Goal: Information Seeking & Learning: Learn about a topic

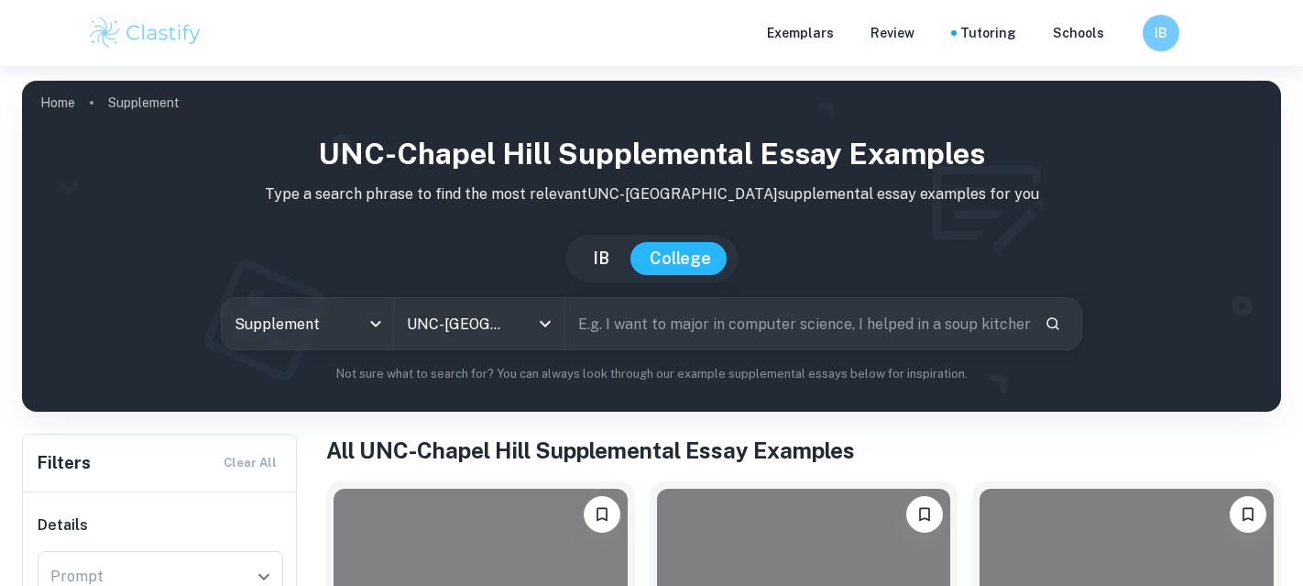
scroll to position [130, 0]
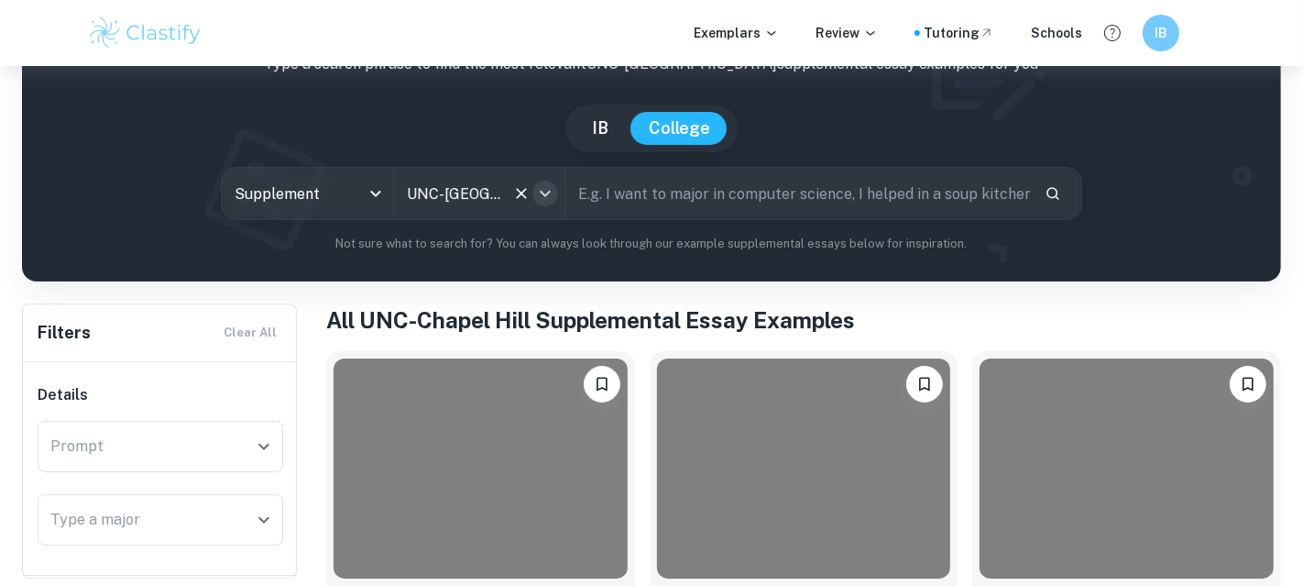
click at [551, 193] on icon "Open" at bounding box center [545, 193] width 22 height 22
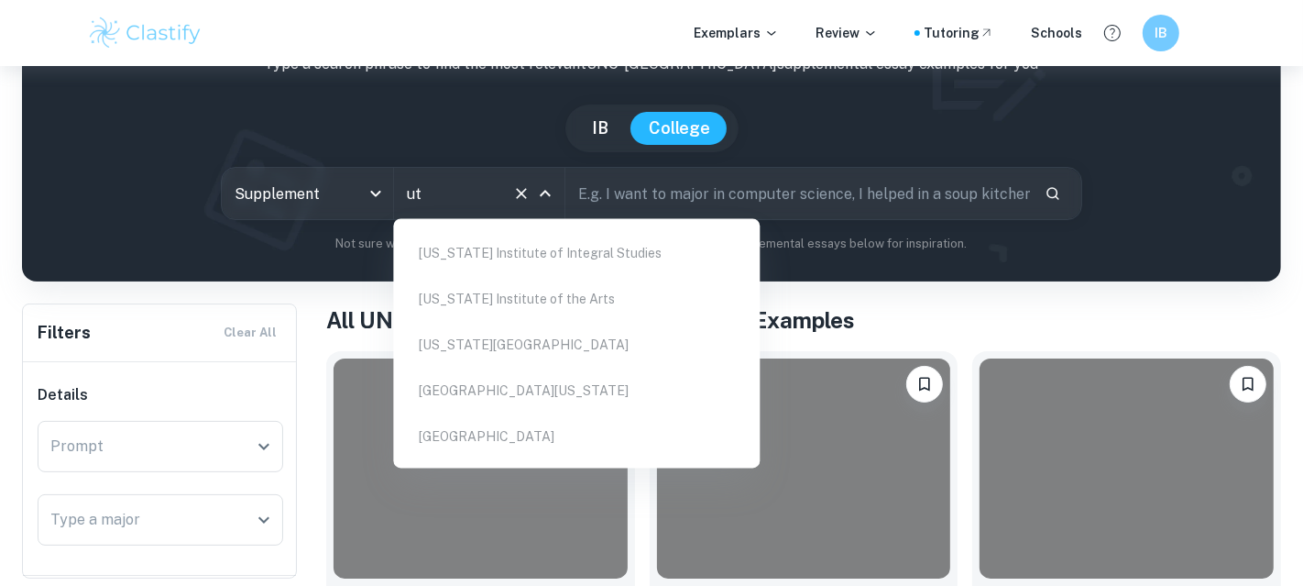
scroll to position [0, 0]
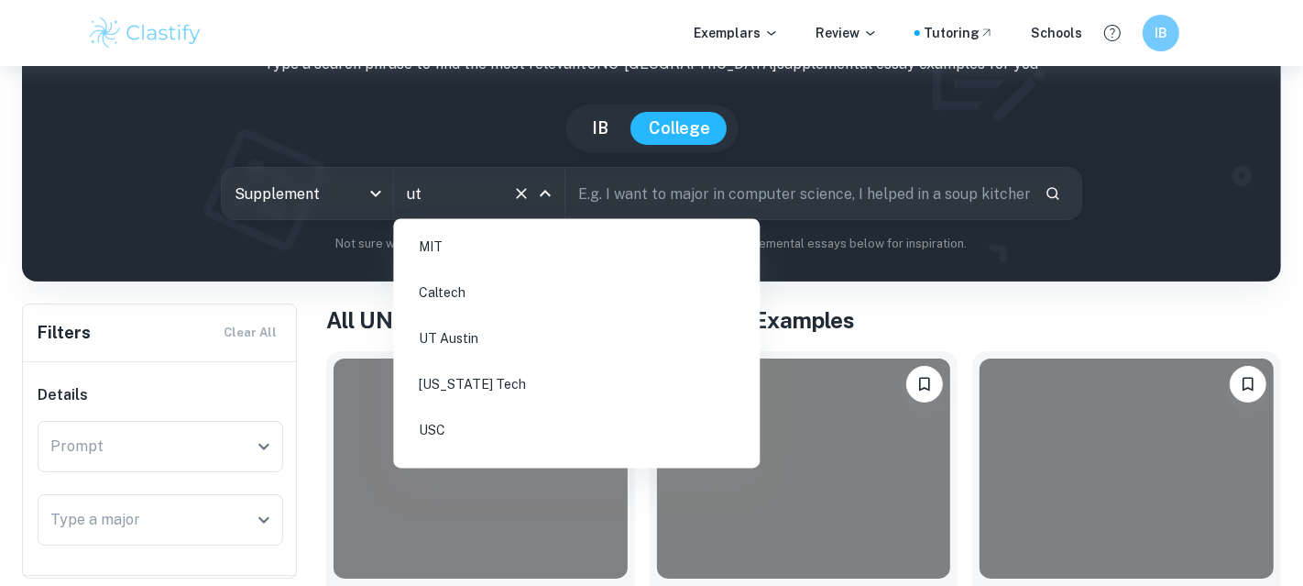
click at [445, 324] on li "UT Austin" at bounding box center [577, 339] width 352 height 42
type input "ut"
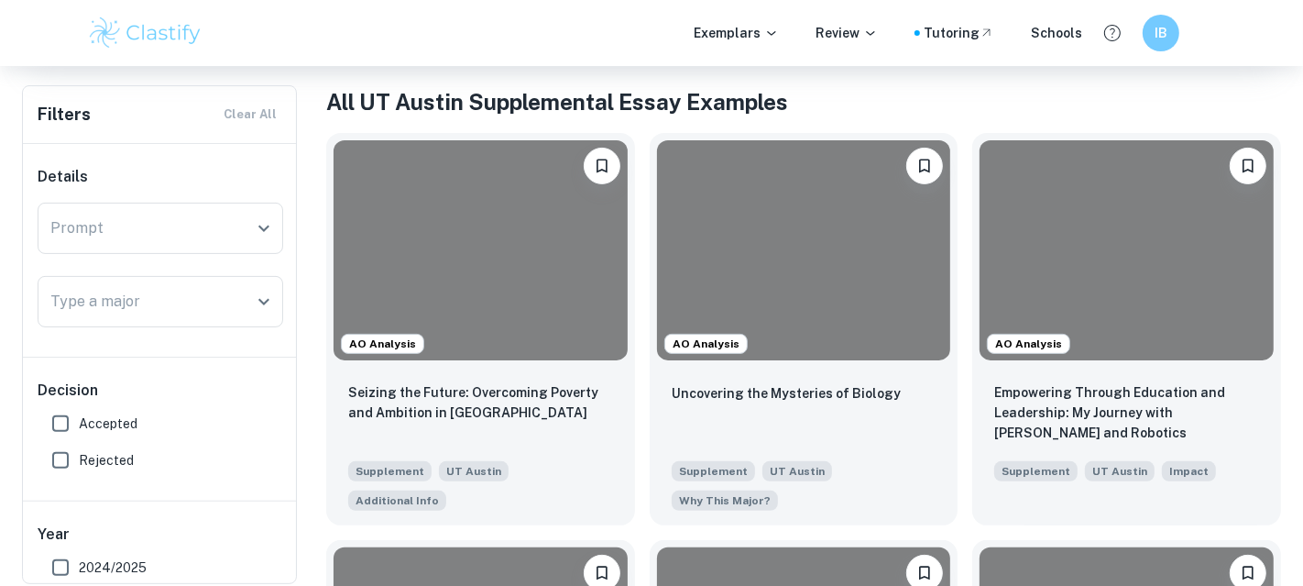
scroll to position [354, 0]
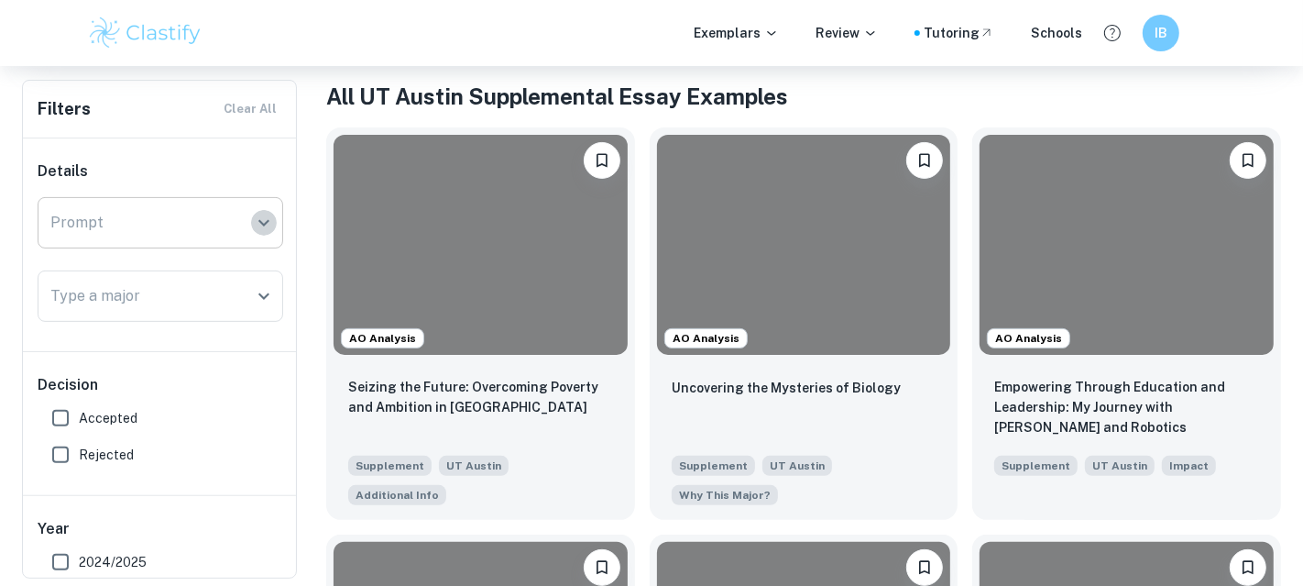
click at [264, 224] on icon "Open" at bounding box center [264, 223] width 22 height 22
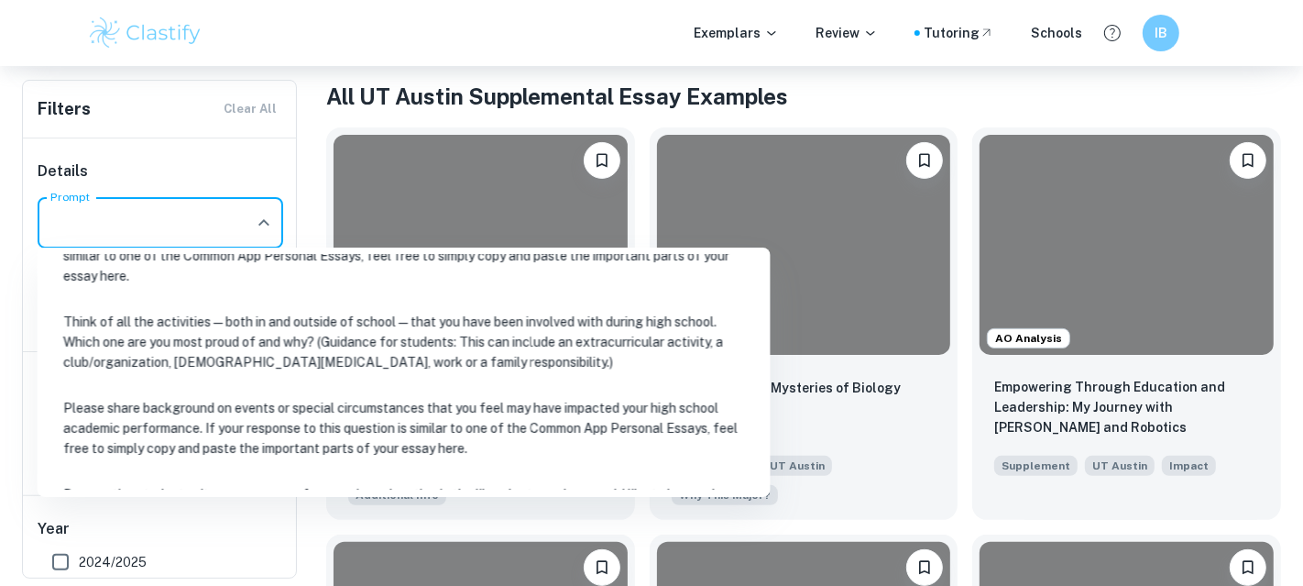
scroll to position [346, 0]
click at [263, 340] on li "Think of all the activities — both in and outside of school — that you have bee…" at bounding box center [404, 340] width 719 height 82
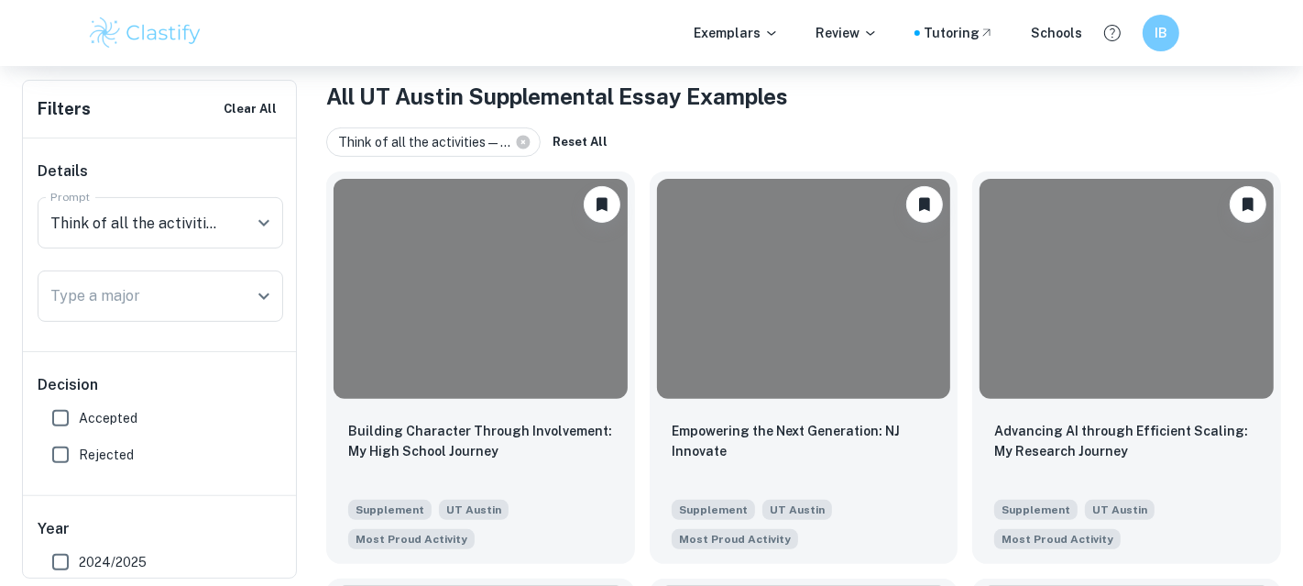
click at [66, 416] on input "Accepted" at bounding box center [60, 418] width 37 height 37
checkbox input "true"
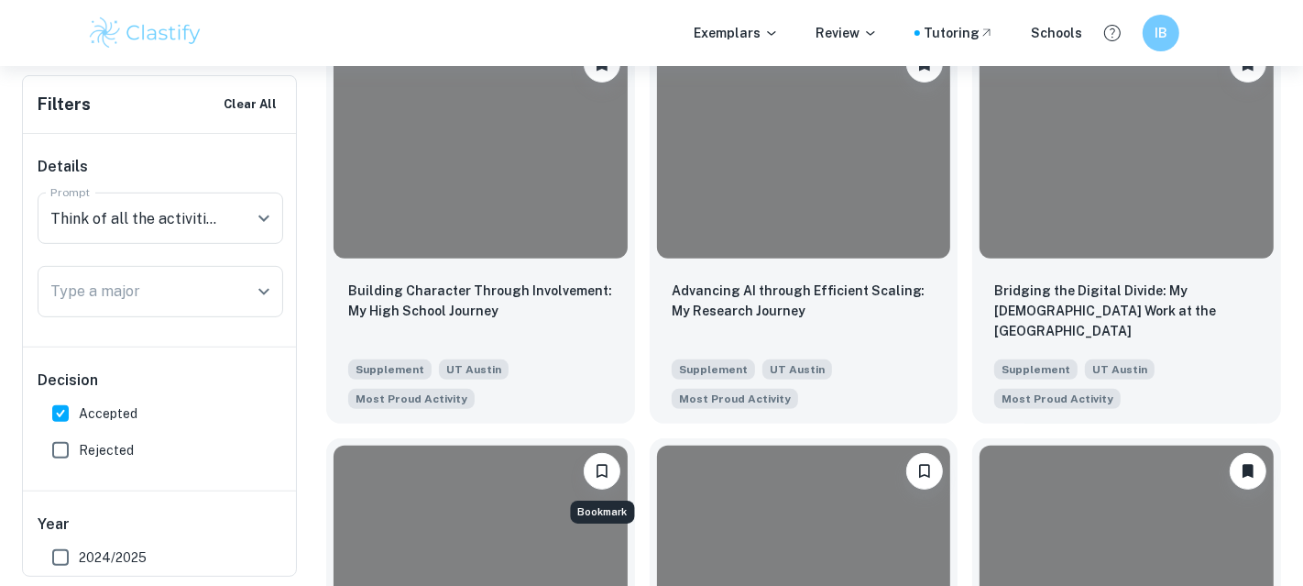
scroll to position [511, 0]
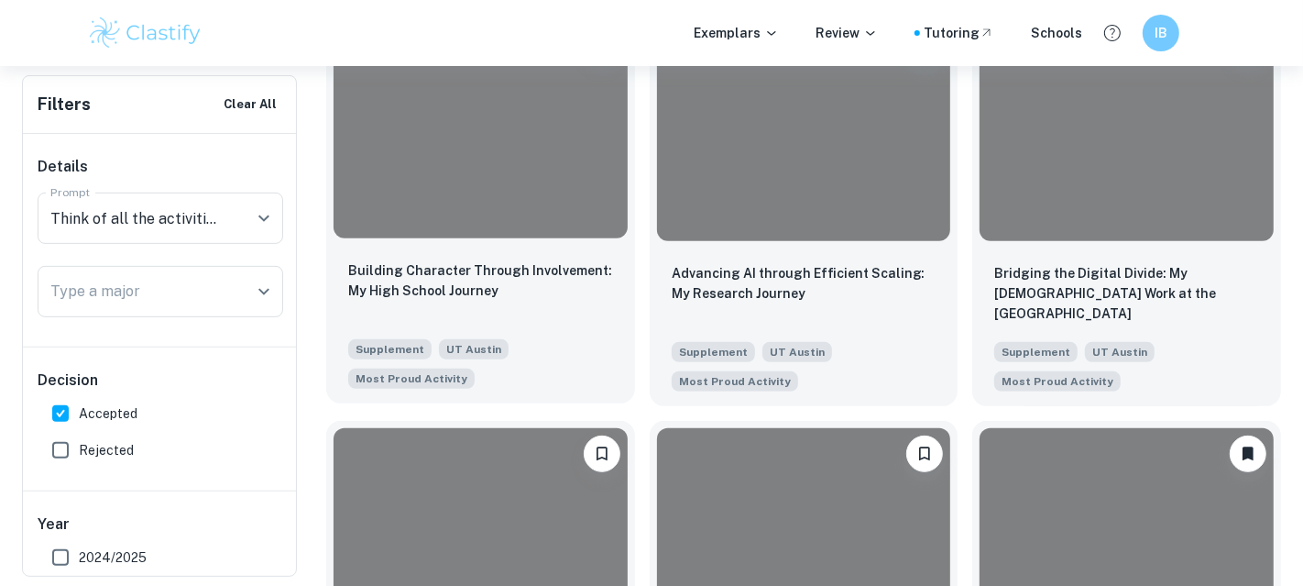
click at [527, 170] on div at bounding box center [481, 128] width 294 height 220
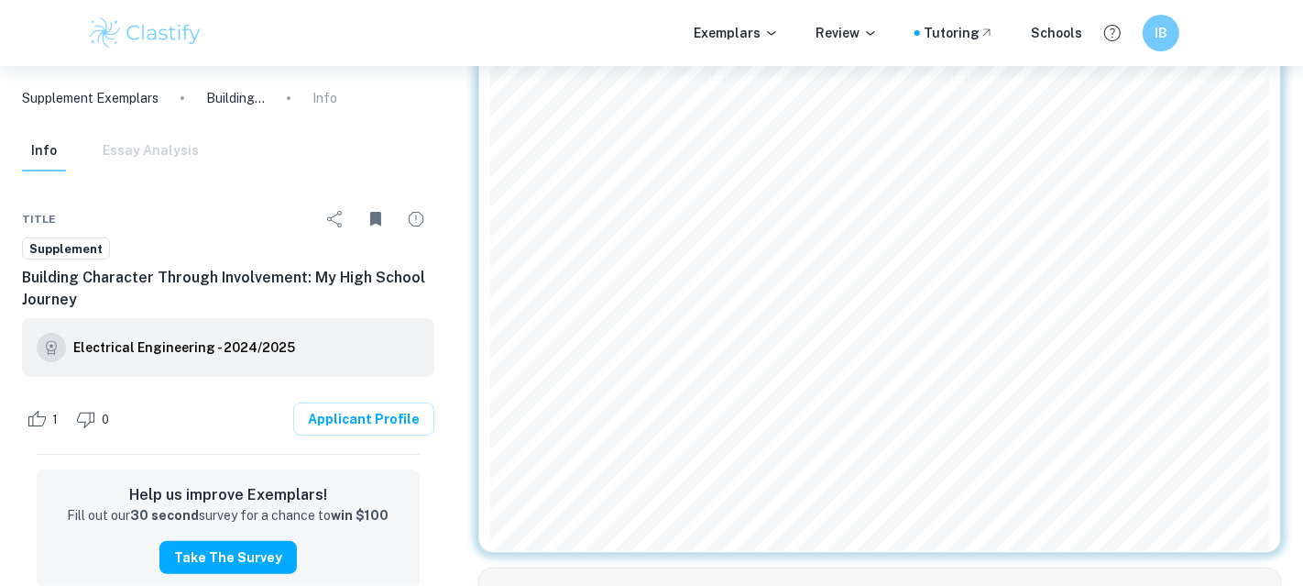
scroll to position [255, 0]
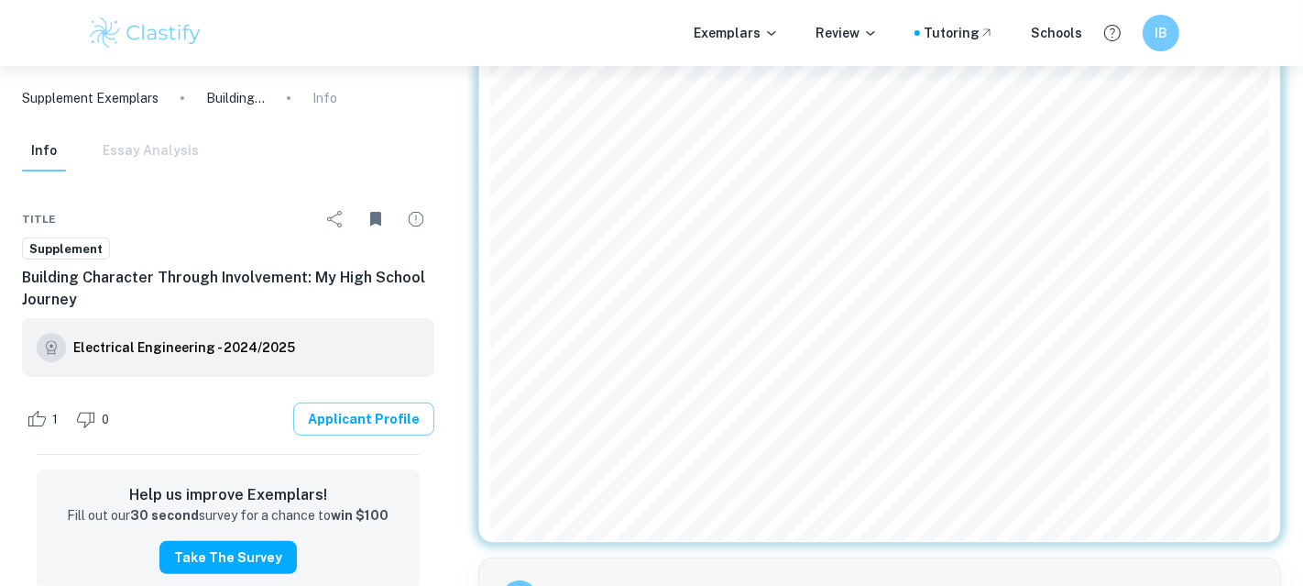
click at [348, 423] on link "Applicant Profile" at bounding box center [363, 418] width 141 height 33
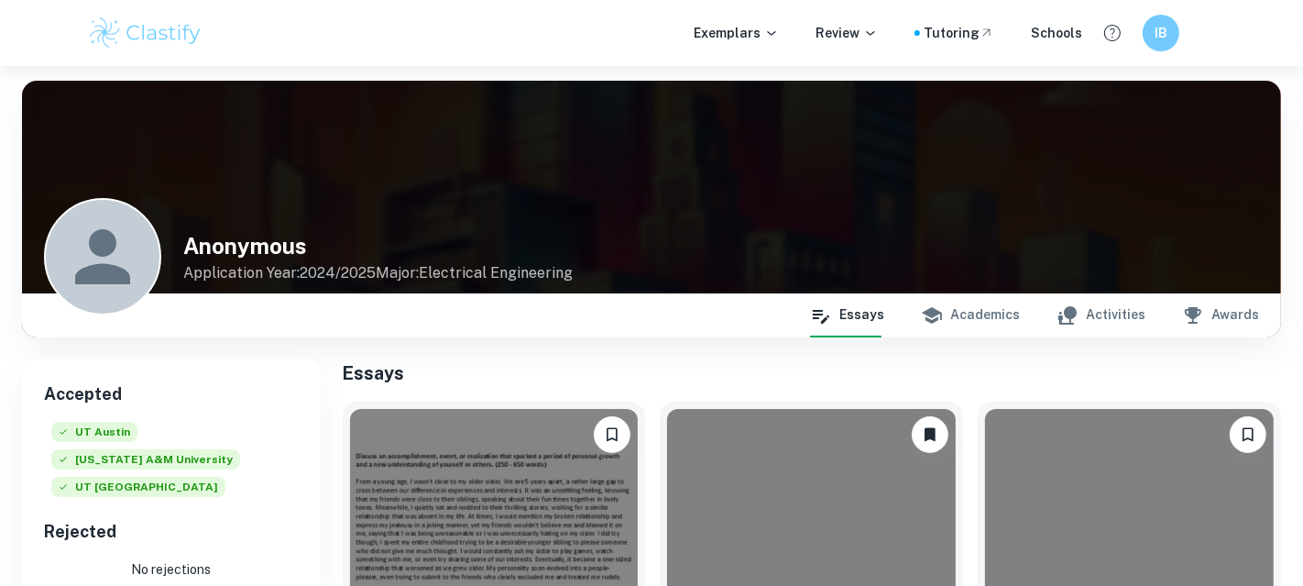
click at [983, 302] on button "Academics" at bounding box center [970, 315] width 99 height 44
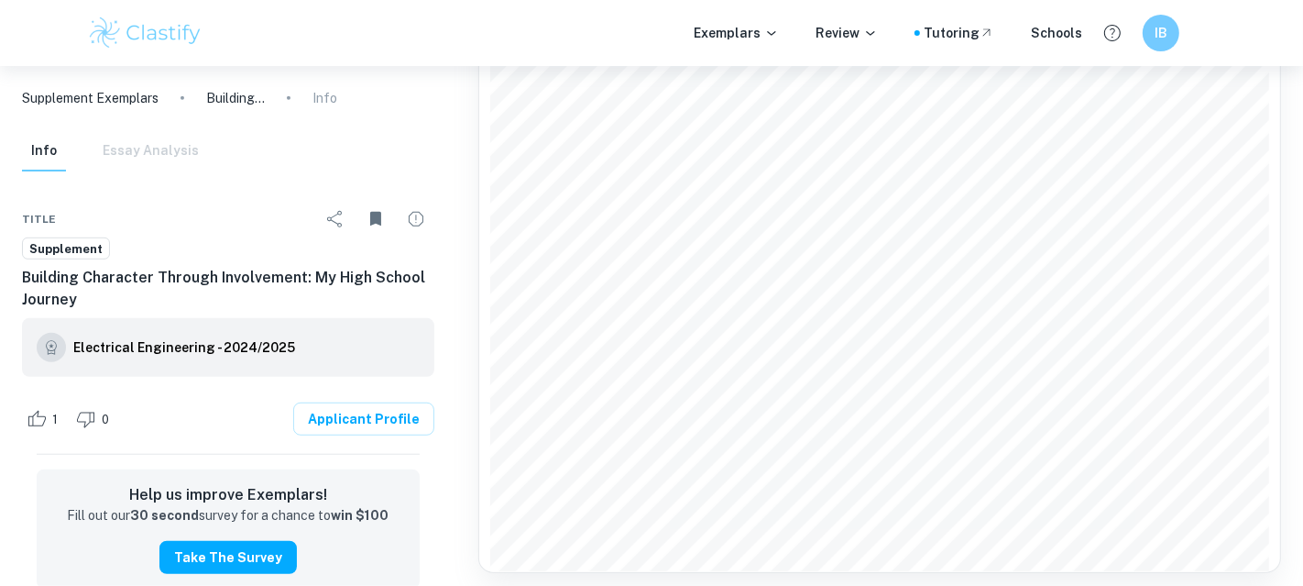
scroll to position [943, 0]
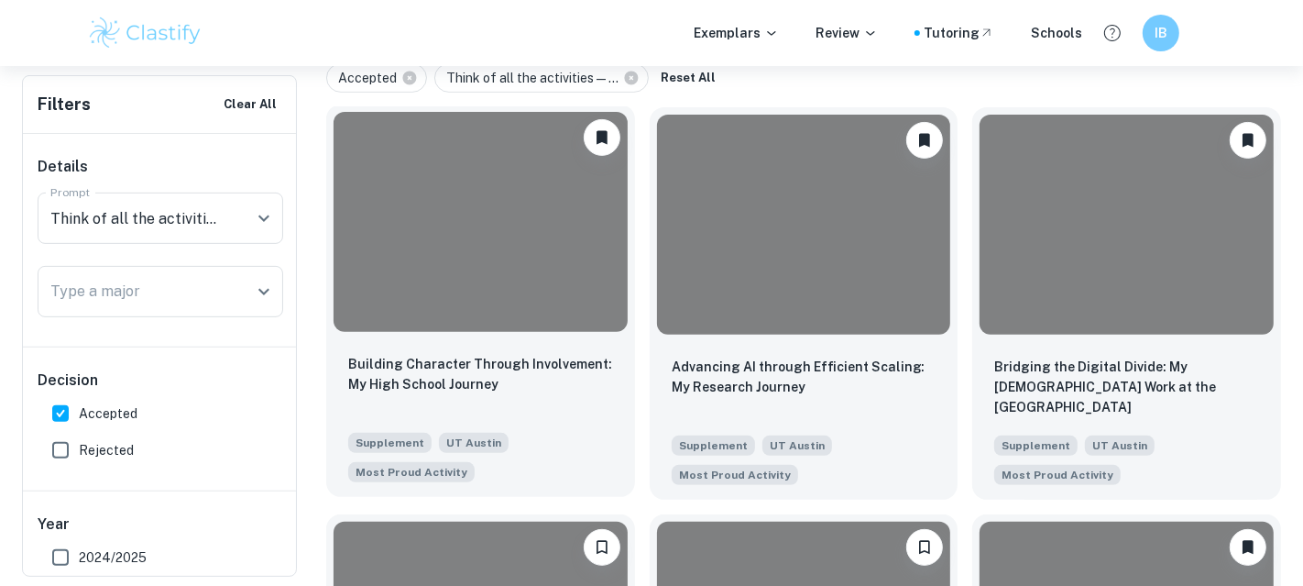
scroll to position [414, 0]
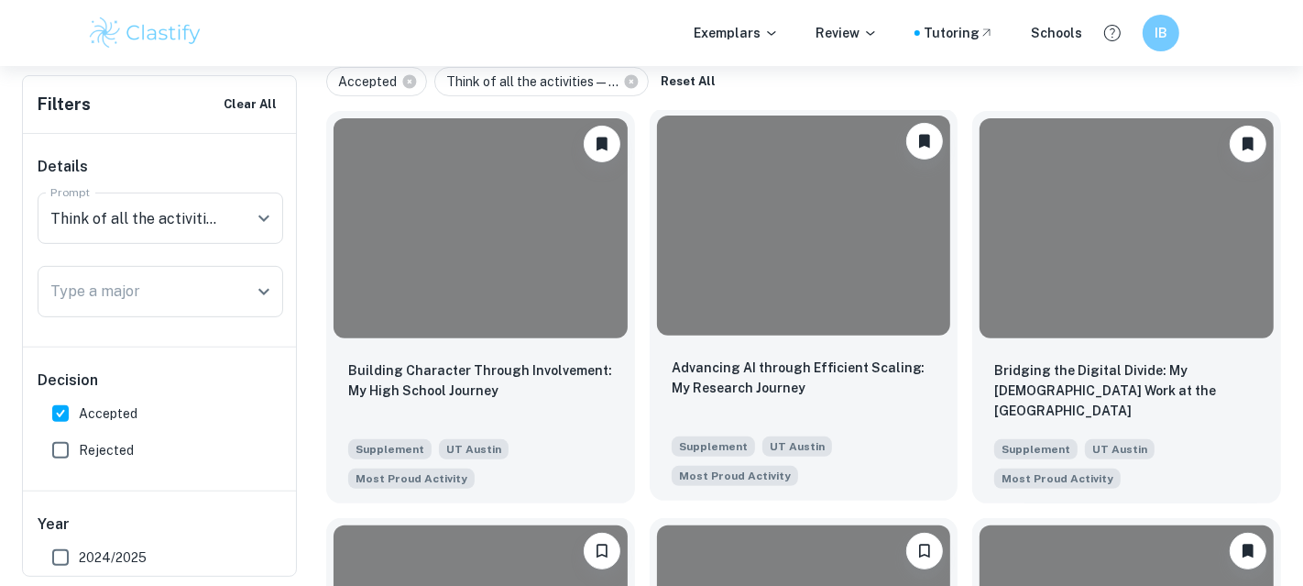
click at [834, 243] on div at bounding box center [804, 225] width 294 height 220
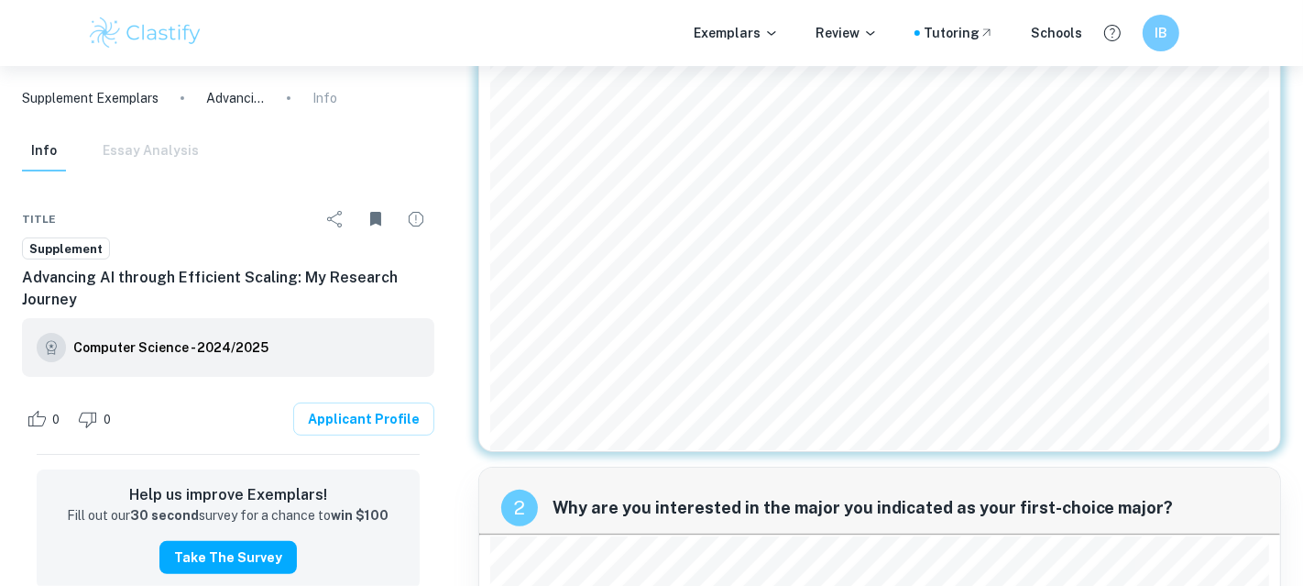
scroll to position [260, 0]
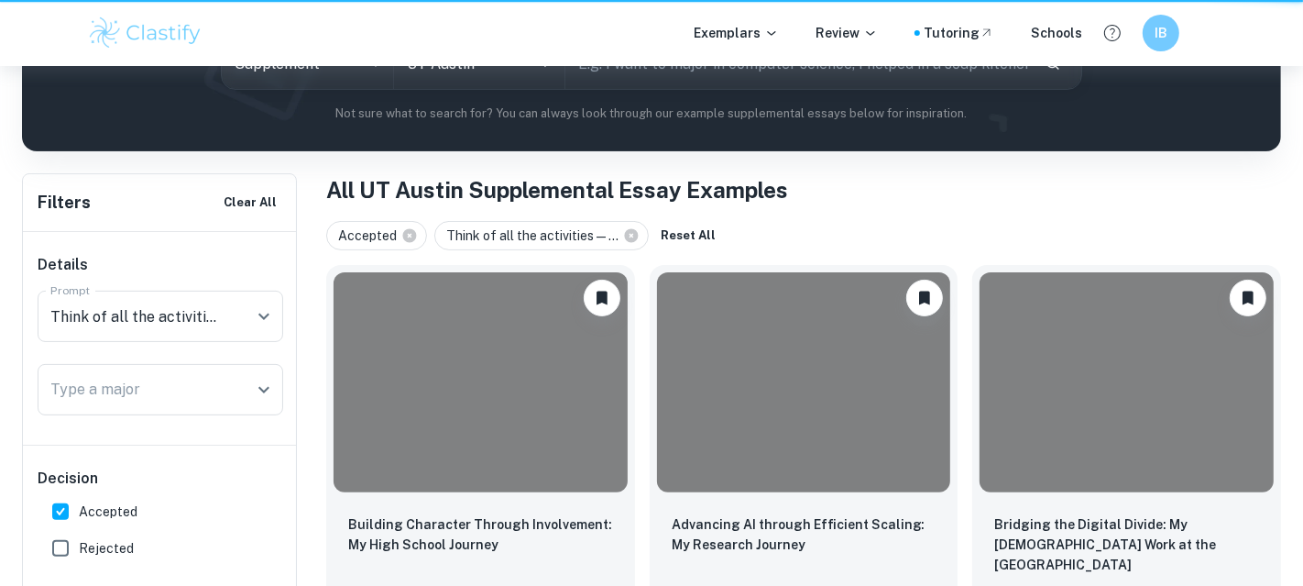
scroll to position [414, 0]
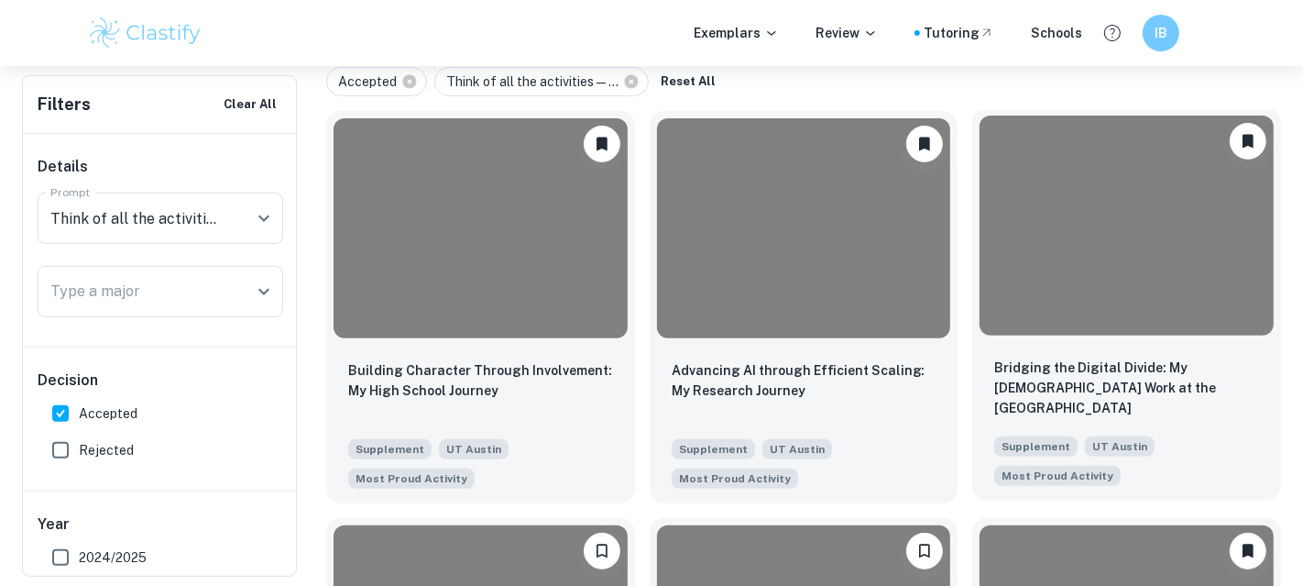
click at [1116, 233] on div at bounding box center [1127, 225] width 294 height 220
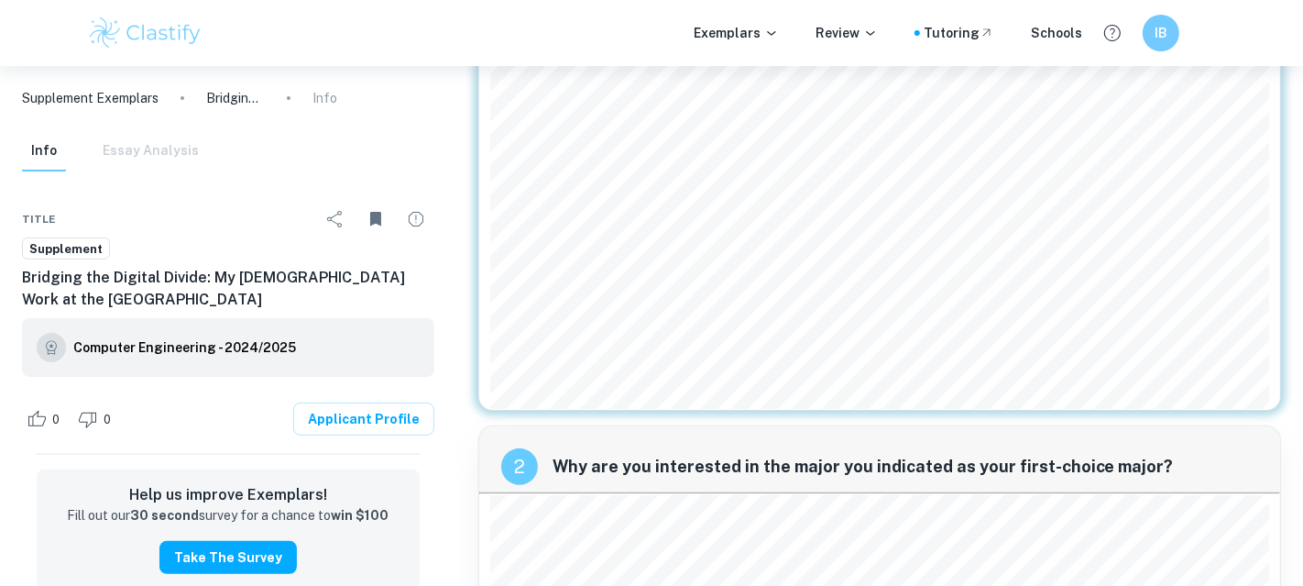
scroll to position [332, 0]
drag, startPoint x: 587, startPoint y: 354, endPoint x: 828, endPoint y: 357, distance: 241.1
click at [828, 357] on span "a title or spotlight. Sometimes, it means quietly showing up, listening, and he…" at bounding box center [834, 356] width 674 height 16
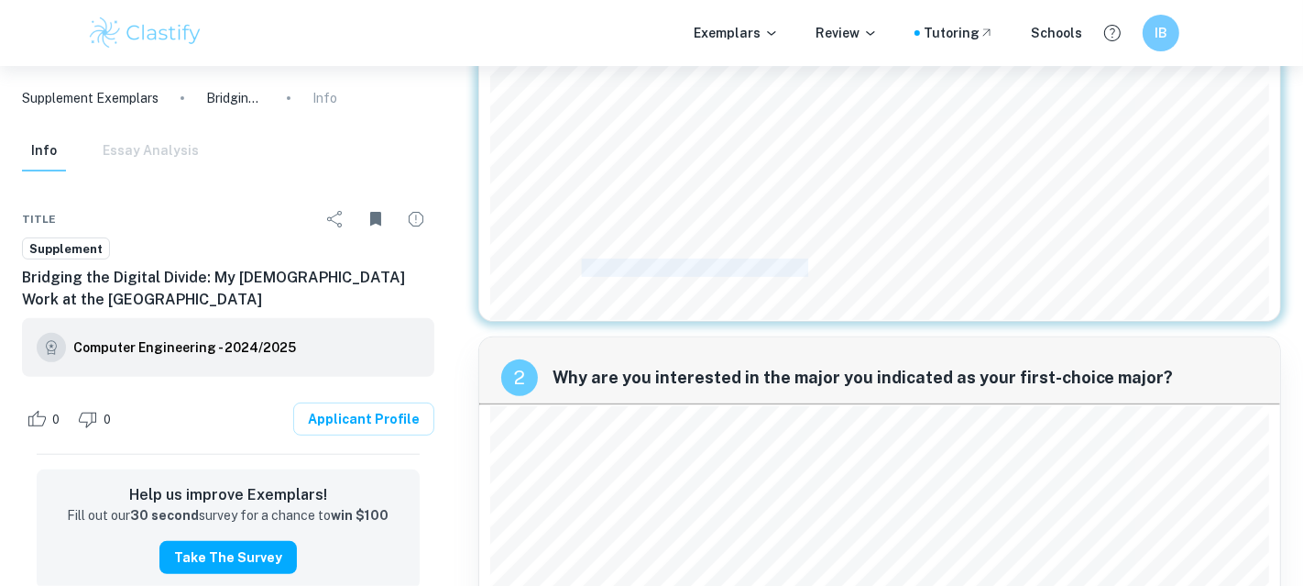
scroll to position [423, 0]
click at [731, 289] on span "systems you9ve only just ogured out yourself." at bounding box center [653, 293] width 313 height 16
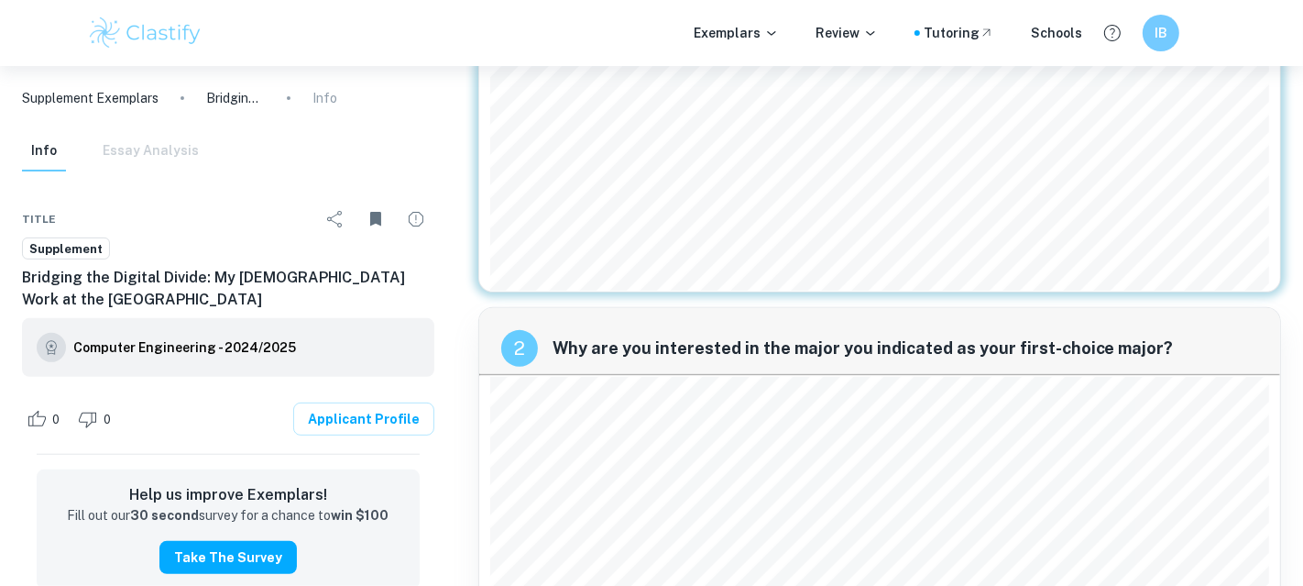
scroll to position [477, 0]
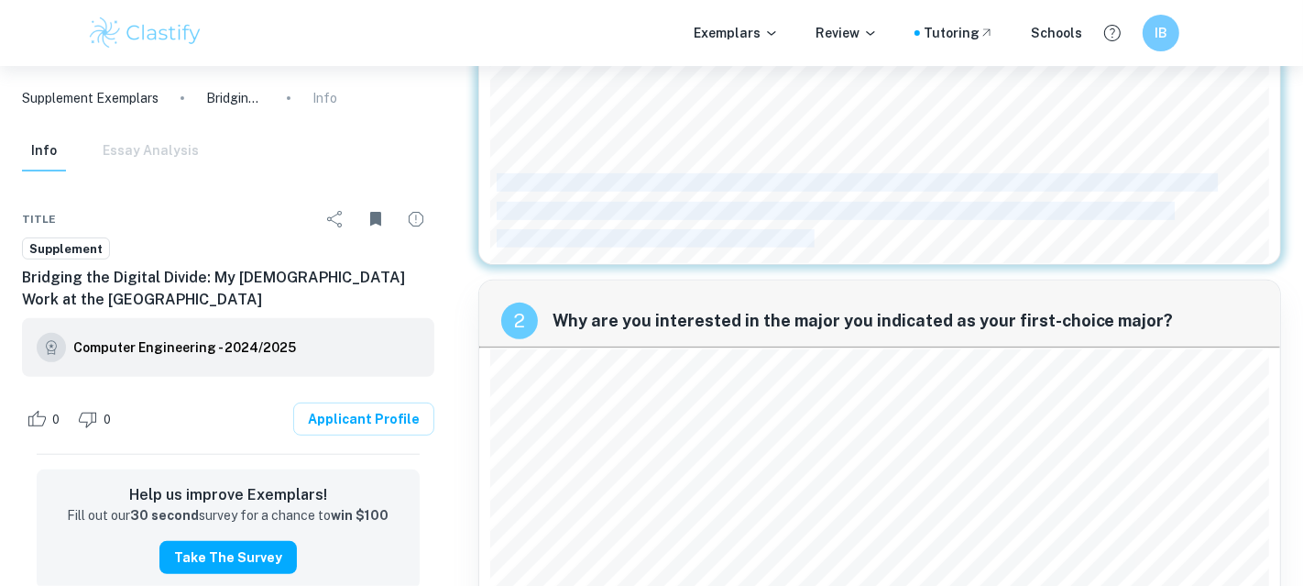
drag, startPoint x: 498, startPoint y: 181, endPoint x: 891, endPoint y: 250, distance: 399.3
click at [891, 248] on div "I9m most proud of my [DEMOGRAPHIC_DATA] work at our local public library9s digi…" at bounding box center [879, 5] width 779 height 517
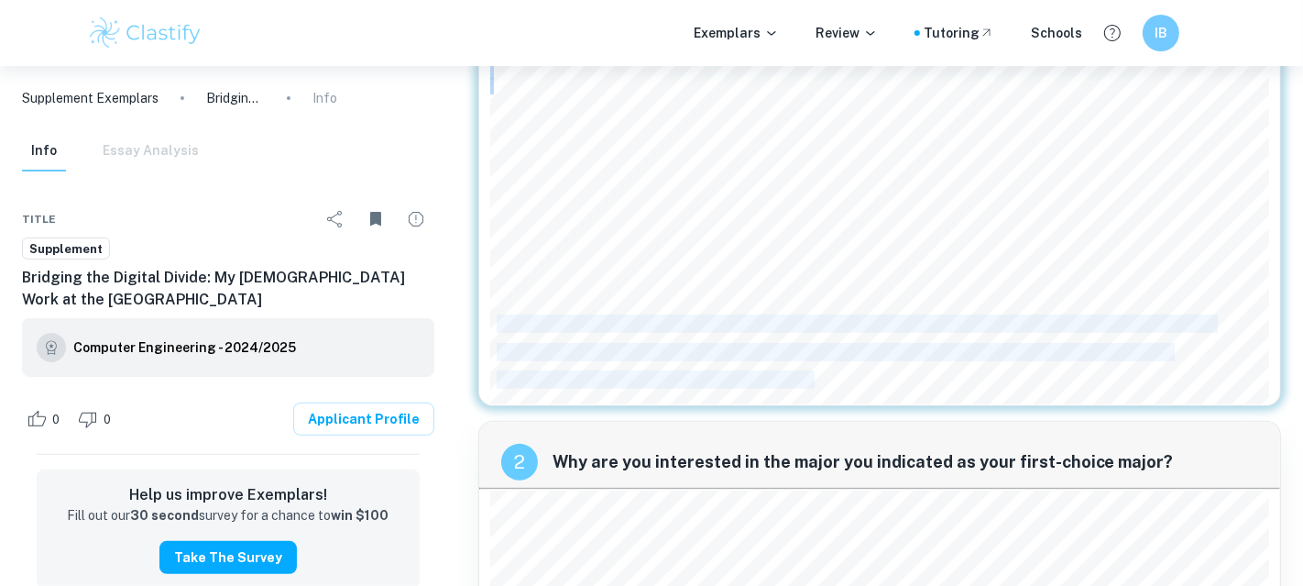
scroll to position [340, 0]
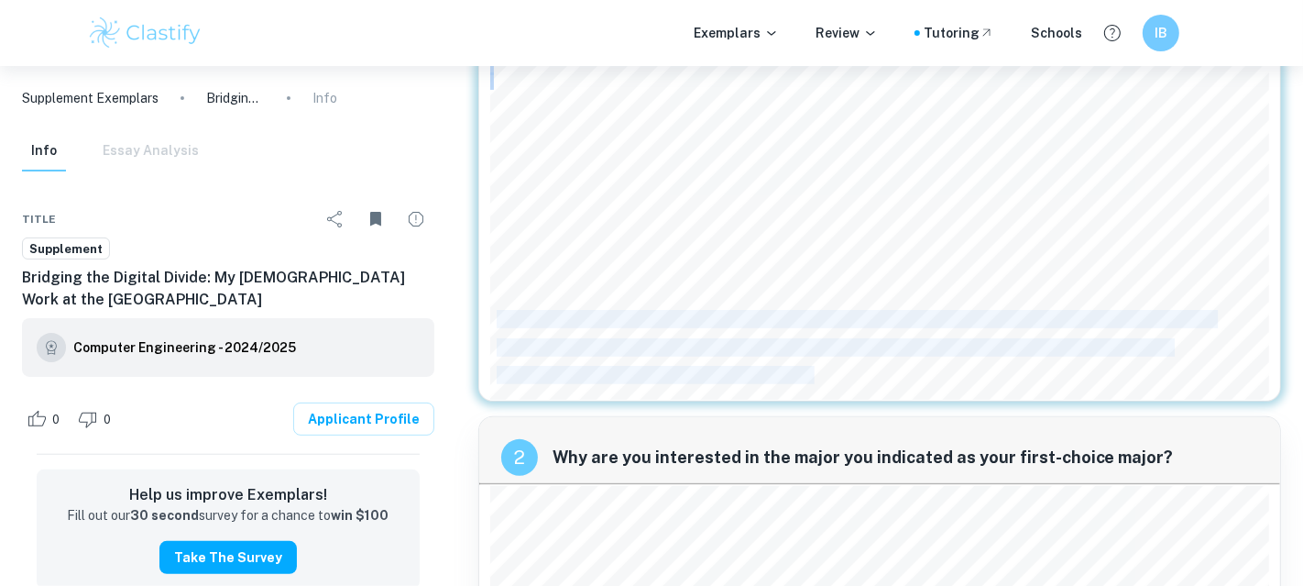
copy div "It also shaped my perspective on what it means to lead. Leadership, I learned, …"
click at [674, 313] on span "It also shaped my perspective on what it means to lead. Leadership, I learned, …" at bounding box center [855, 320] width 717 height 16
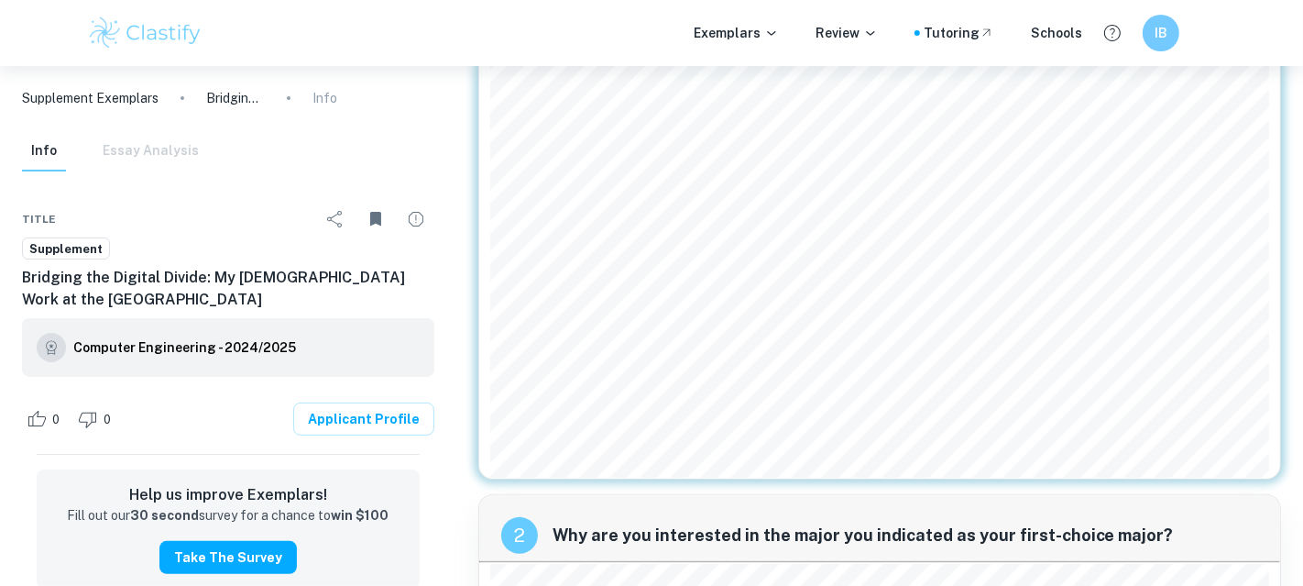
scroll to position [273, 0]
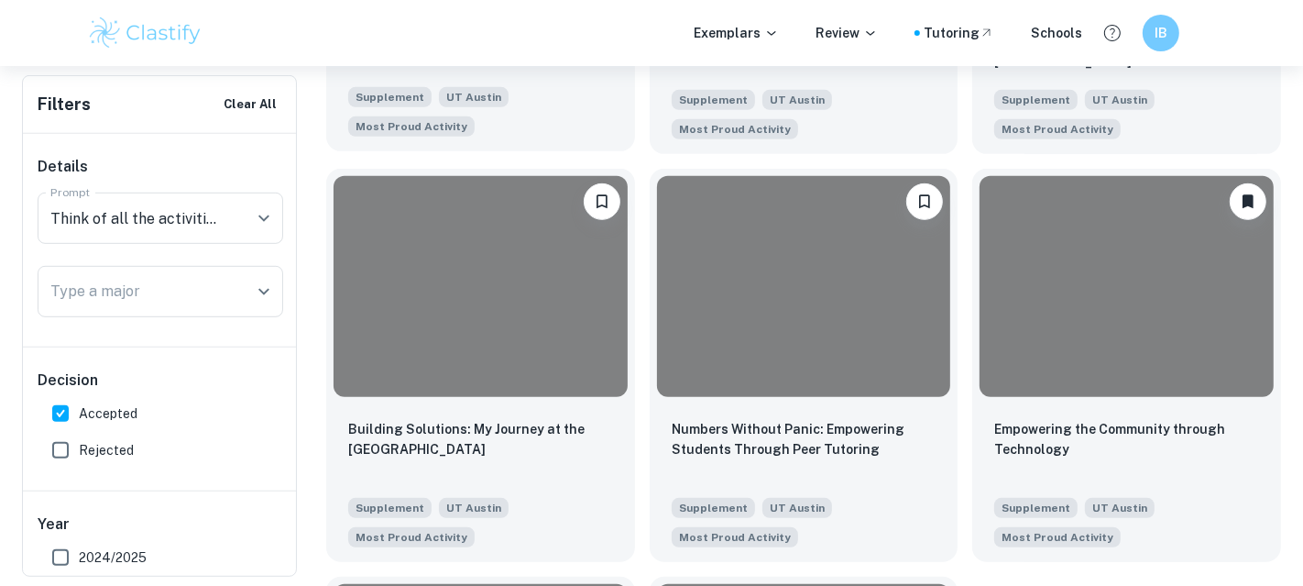
scroll to position [934, 0]
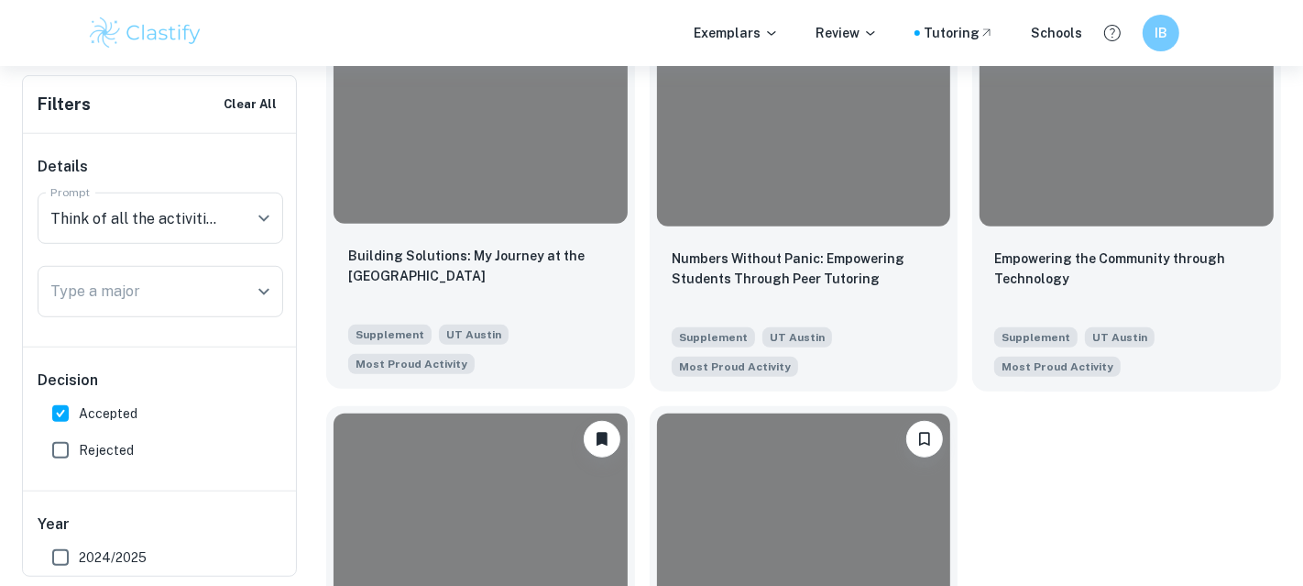
click at [545, 159] on div at bounding box center [481, 113] width 294 height 220
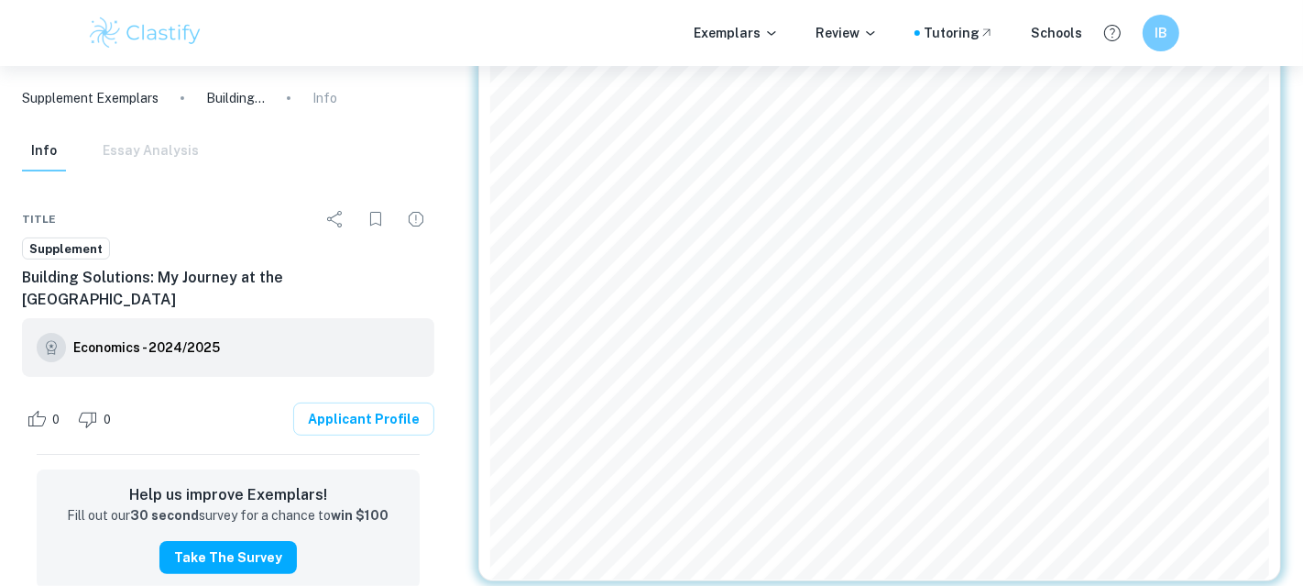
scroll to position [215, 0]
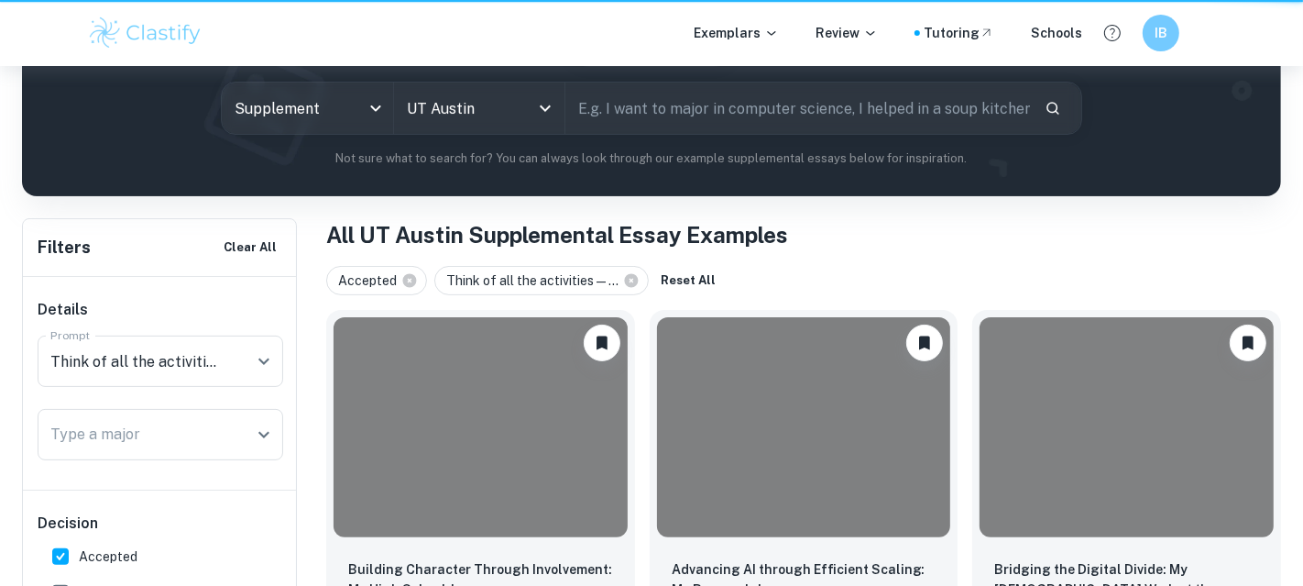
scroll to position [934, 0]
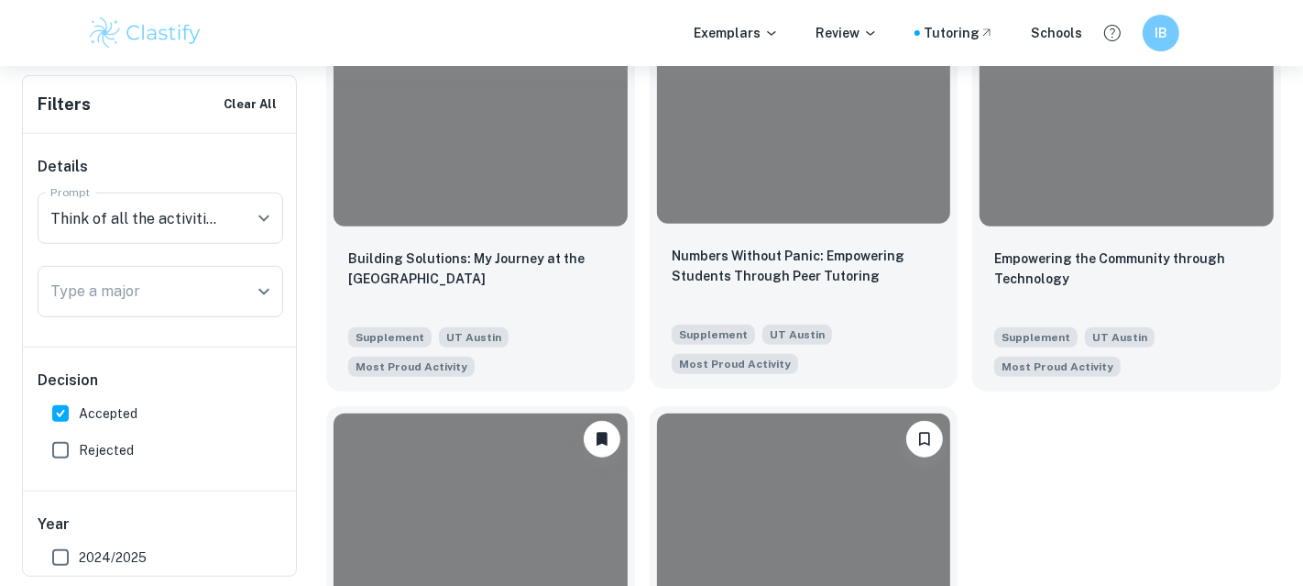
click at [794, 176] on div at bounding box center [804, 113] width 294 height 220
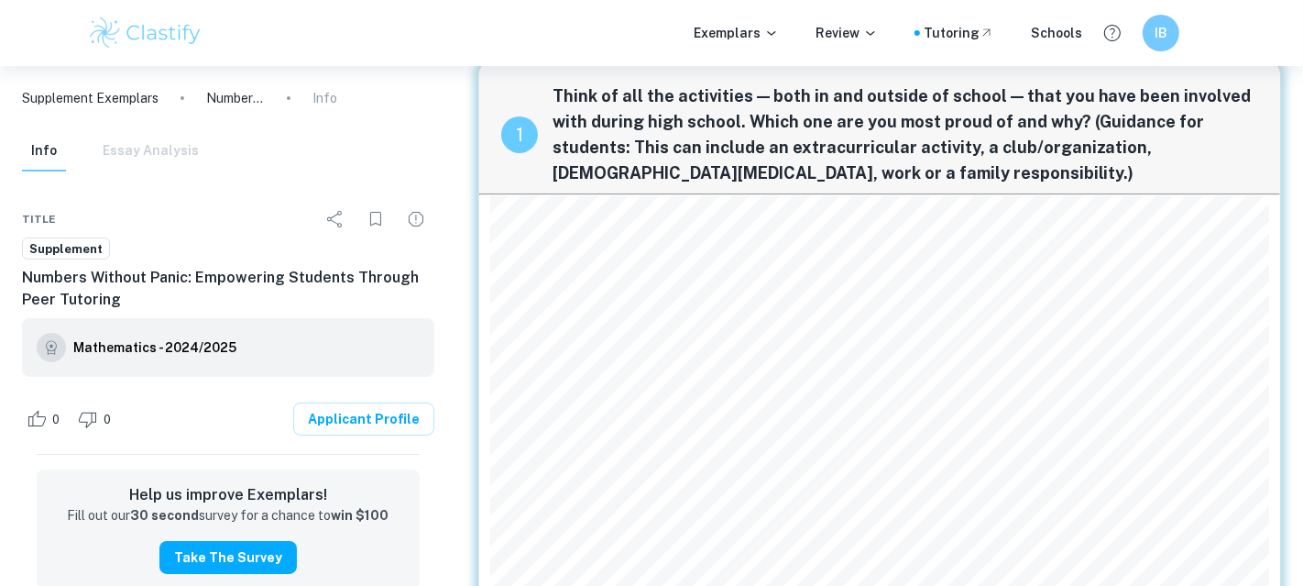
scroll to position [29, 0]
click at [1010, 428] on div "The activity I9m most proud of isn9t something that shows up in yearbook photos…" at bounding box center [879, 508] width 779 height 628
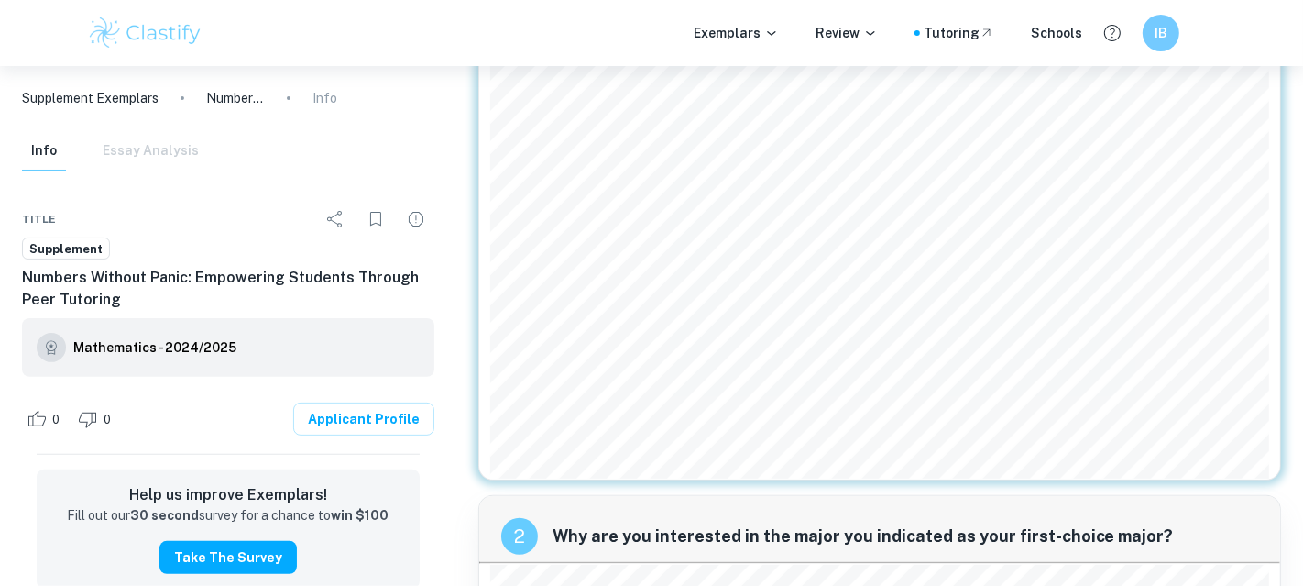
scroll to position [379, 0]
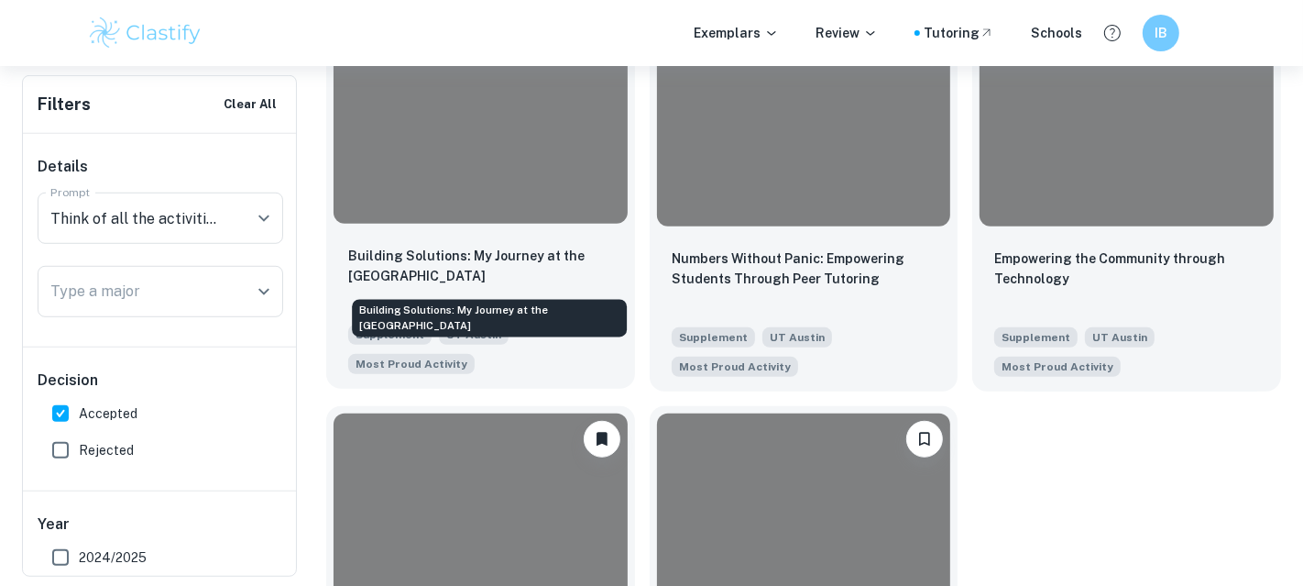
scroll to position [905, 0]
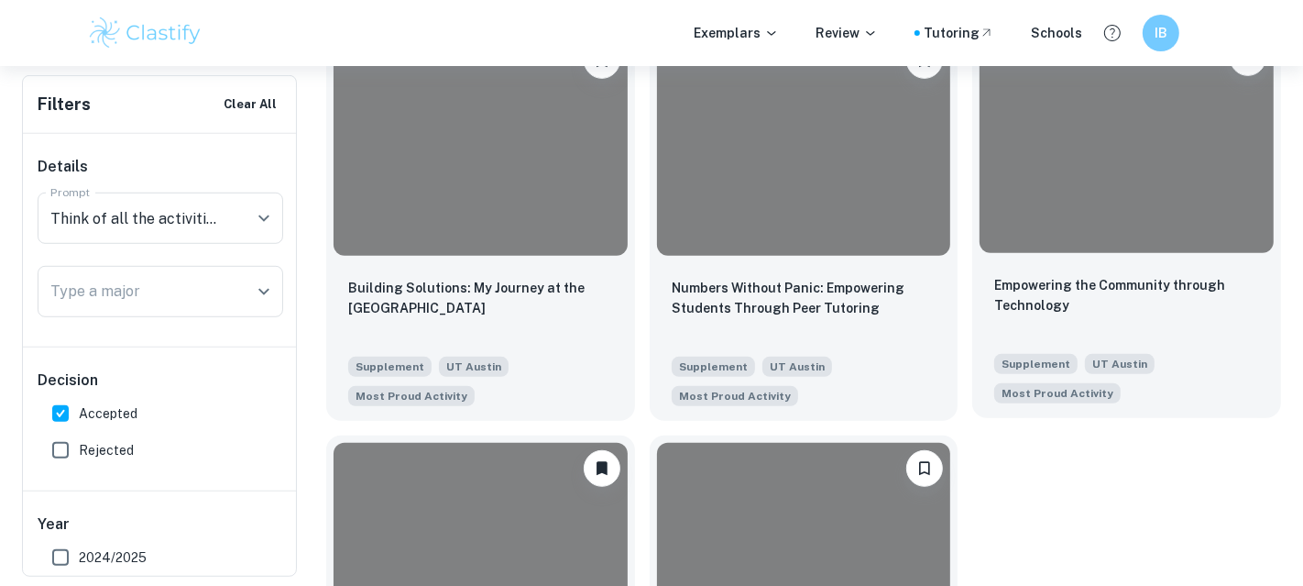
click at [1091, 194] on div at bounding box center [1127, 142] width 294 height 220
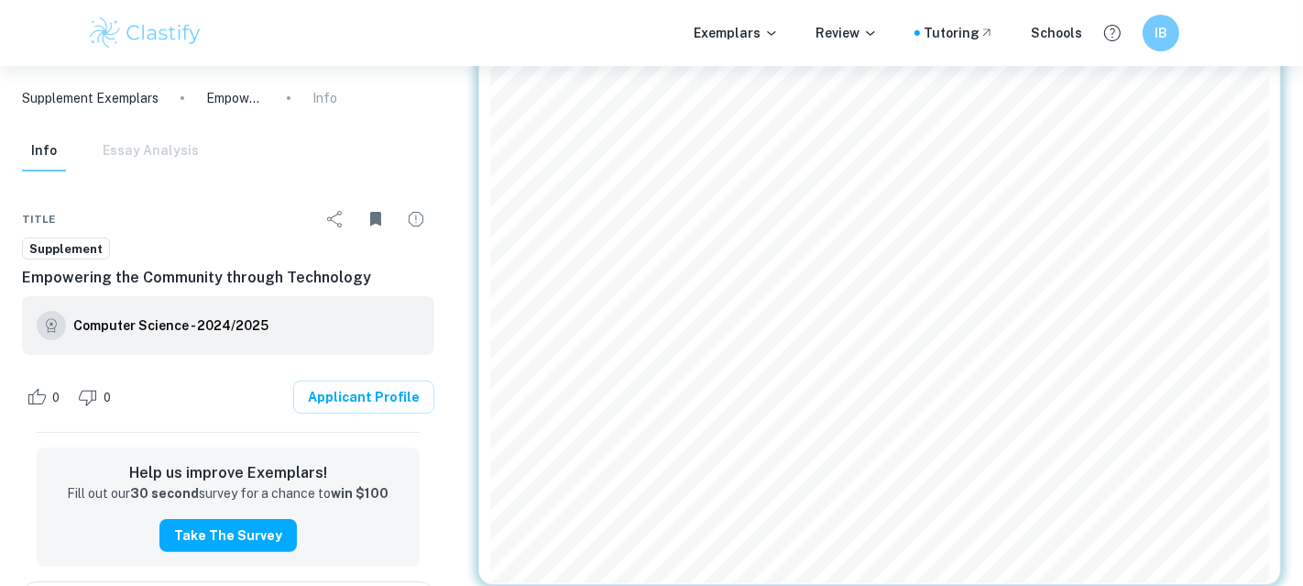
scroll to position [196, 0]
drag, startPoint x: 693, startPoint y: 413, endPoint x: 777, endPoint y: 412, distance: 84.3
click at [777, 412] on span "This initiative was profoundly meaningful because it transformed my theoretical…" at bounding box center [832, 409] width 671 height 16
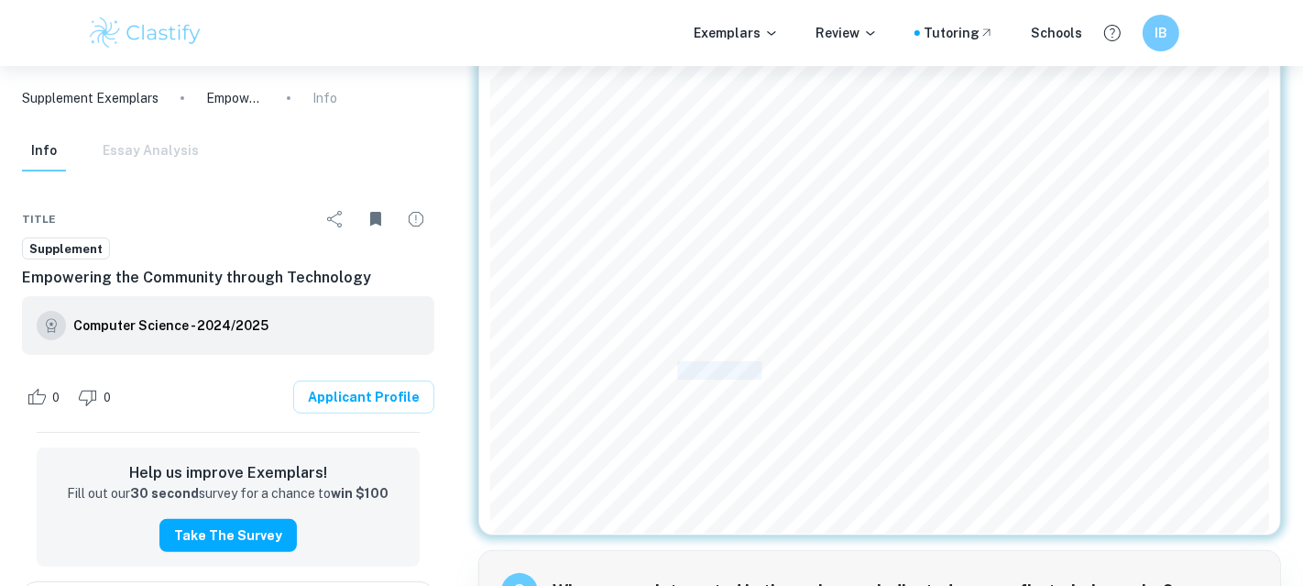
scroll to position [244, 0]
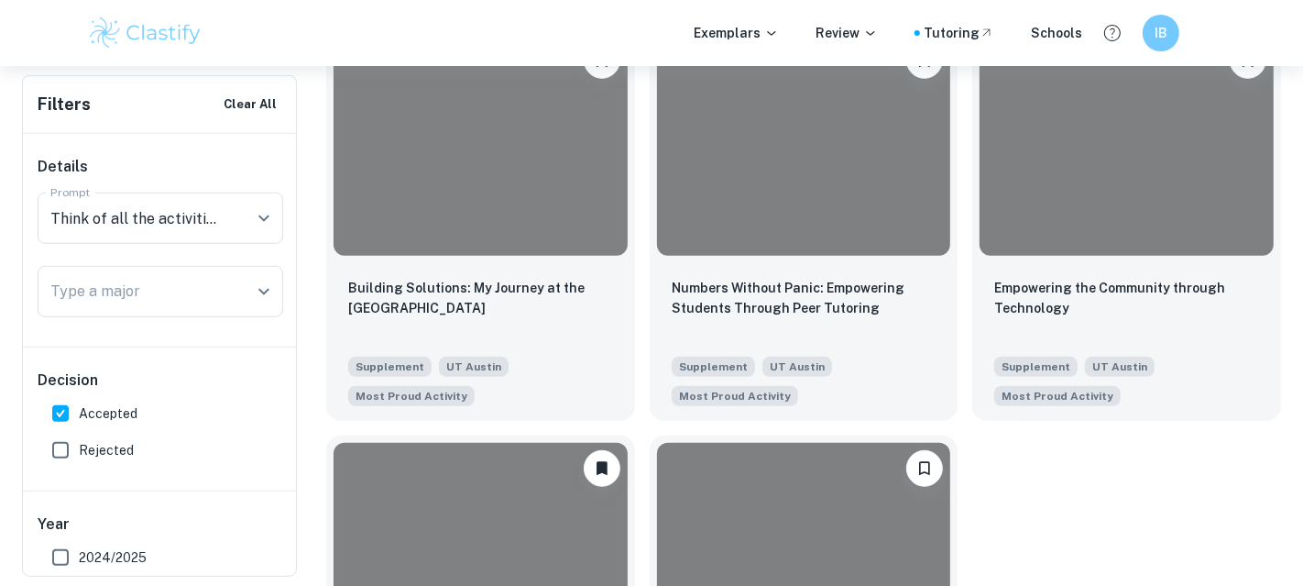
scroll to position [1148, 0]
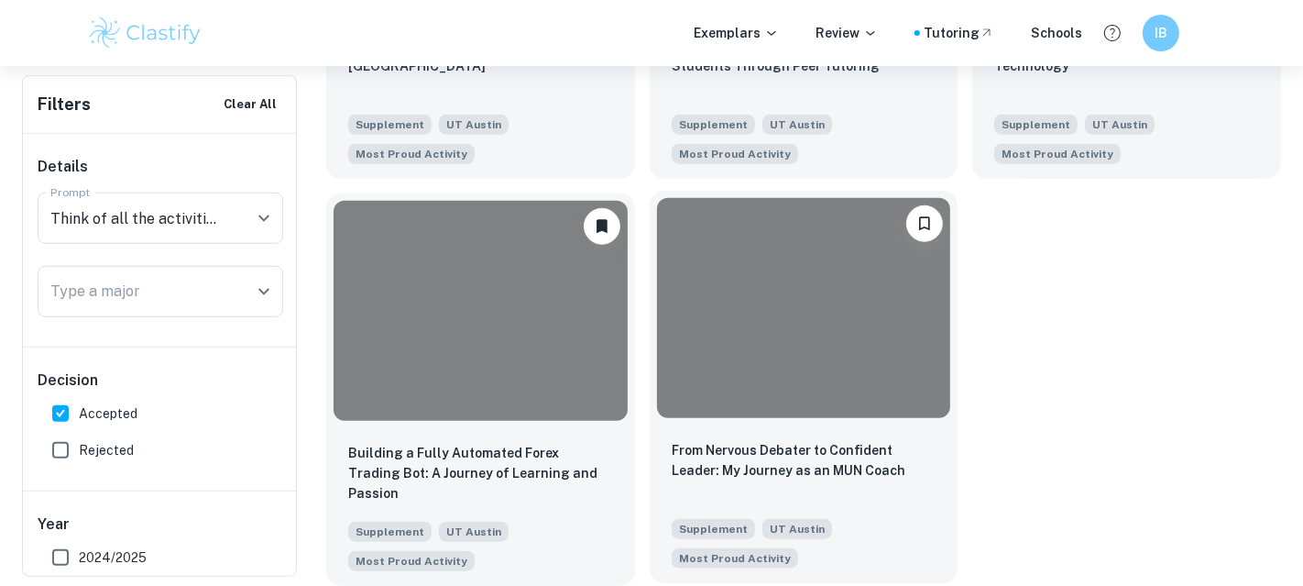
click at [742, 328] on div at bounding box center [804, 308] width 294 height 220
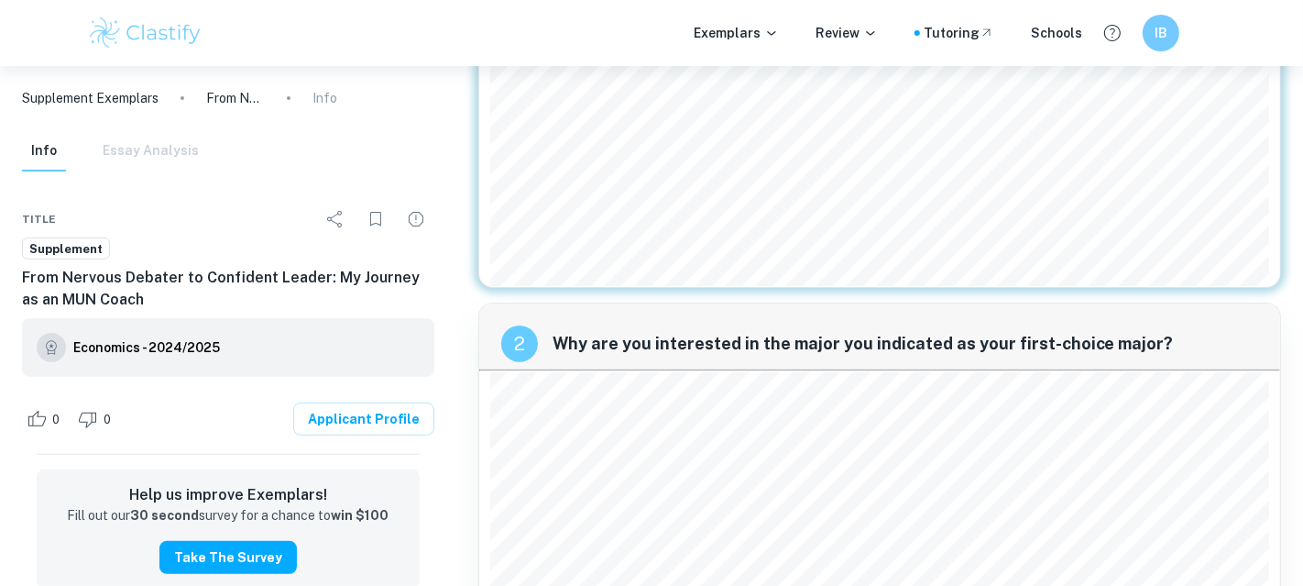
scroll to position [499, 0]
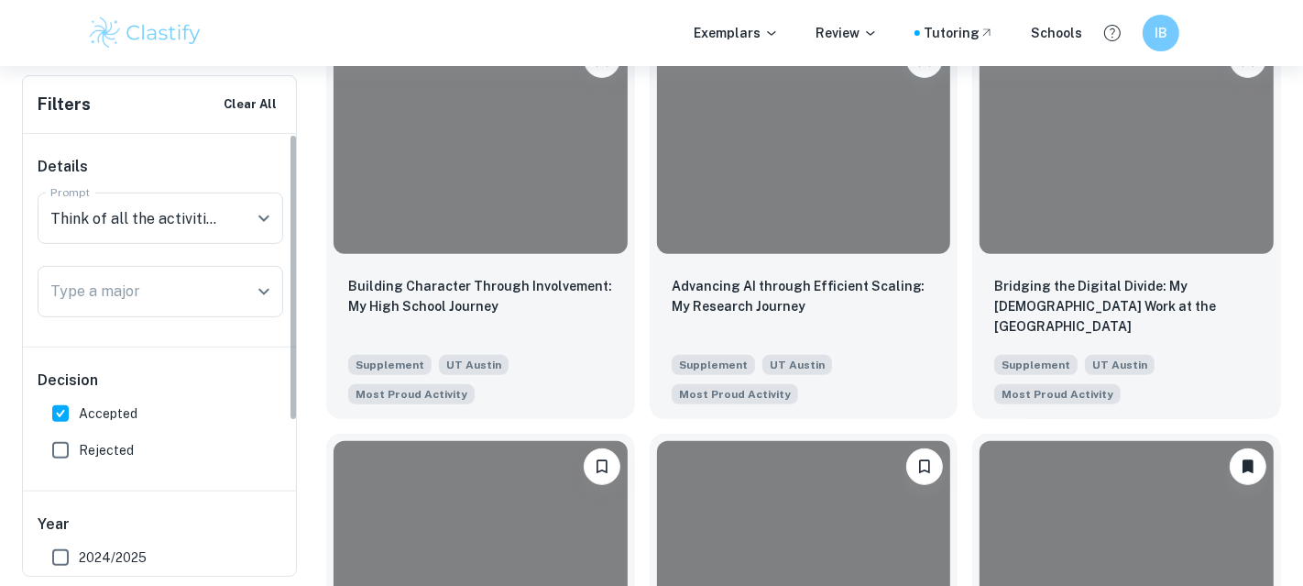
scroll to position [1148, 0]
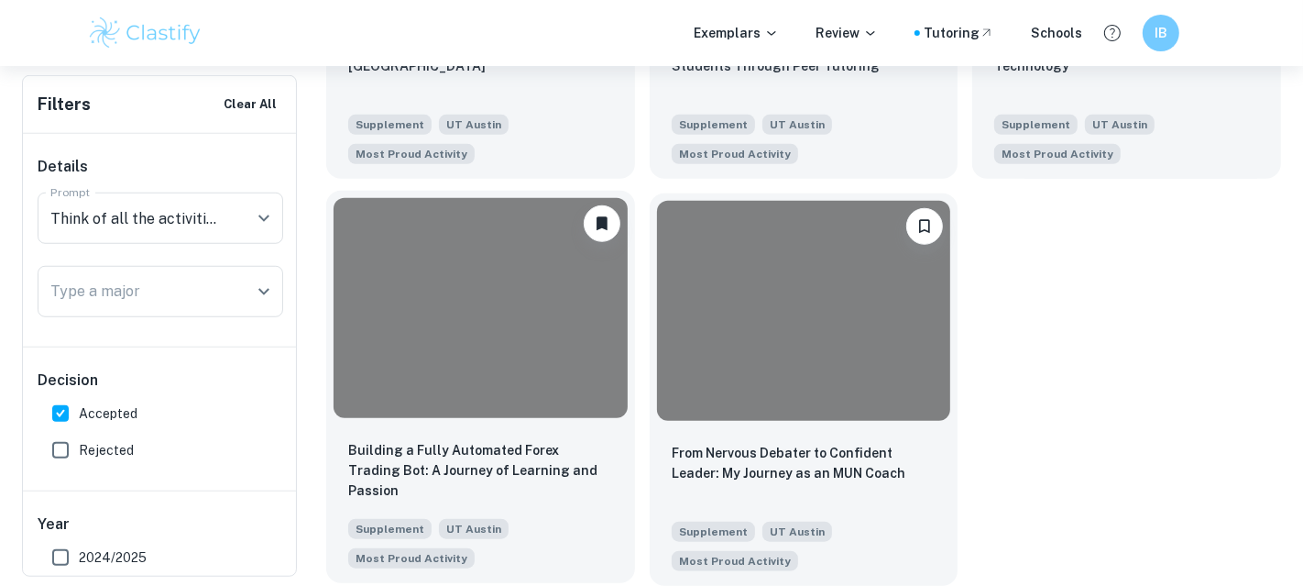
click at [469, 335] on div at bounding box center [481, 308] width 294 height 220
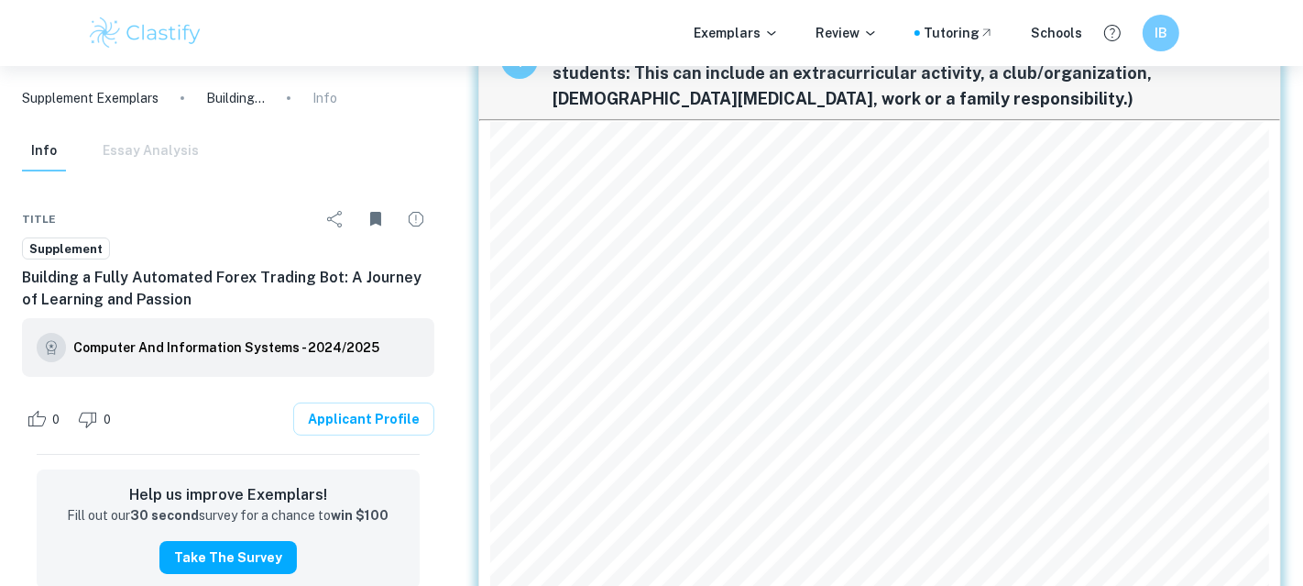
scroll to position [107, 0]
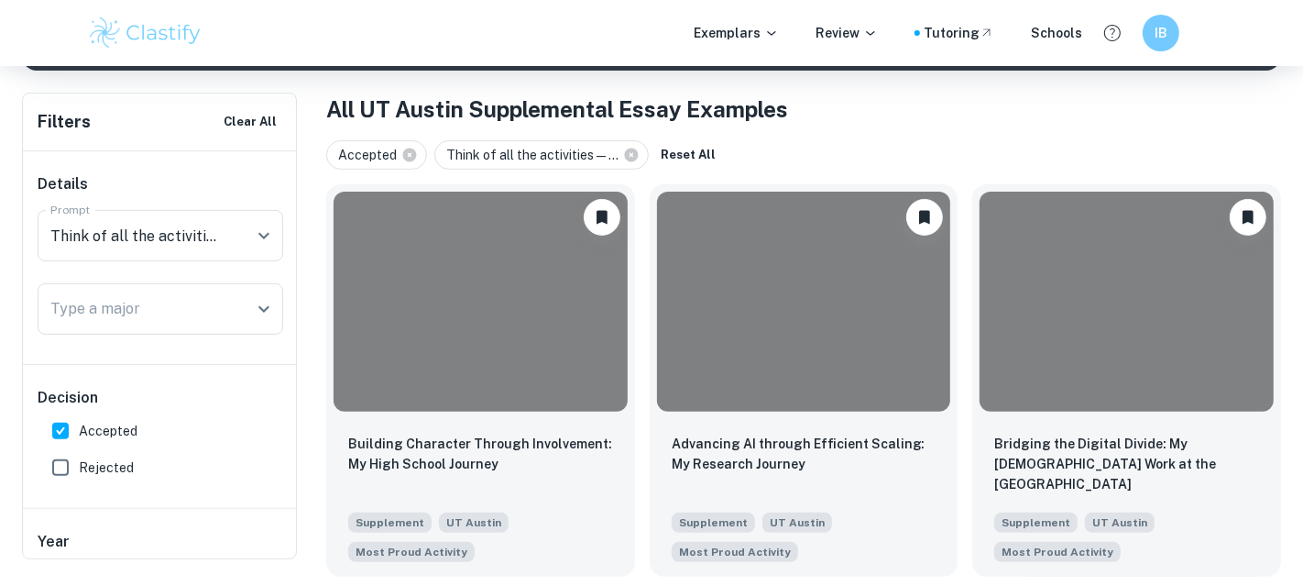
scroll to position [357, 0]
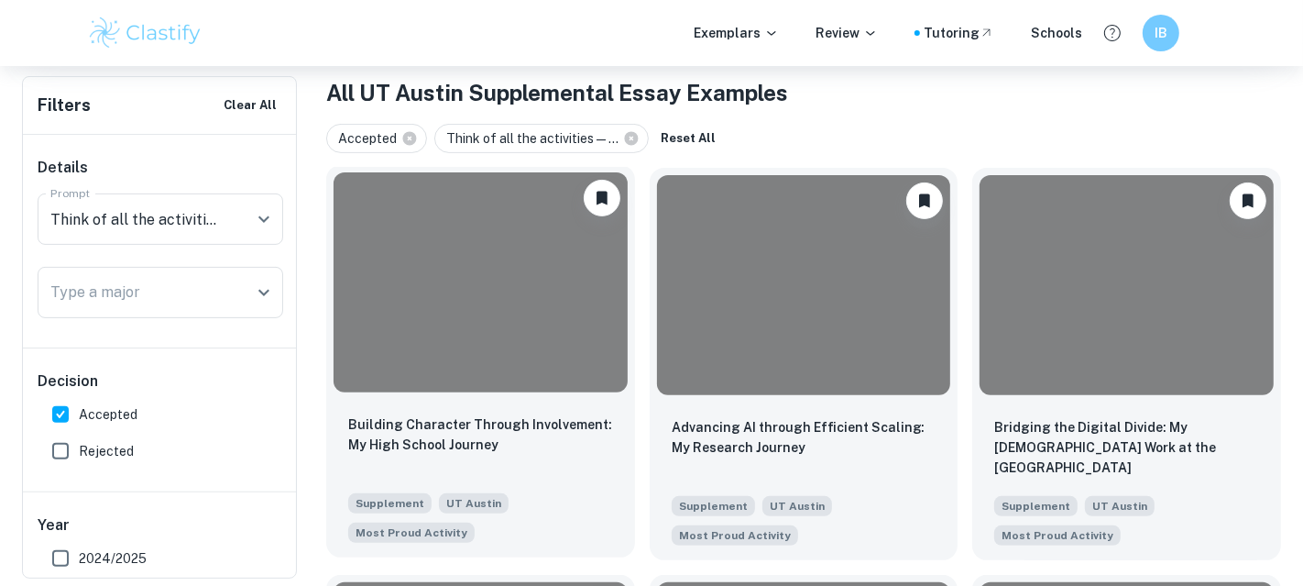
click at [483, 260] on div at bounding box center [481, 282] width 294 height 220
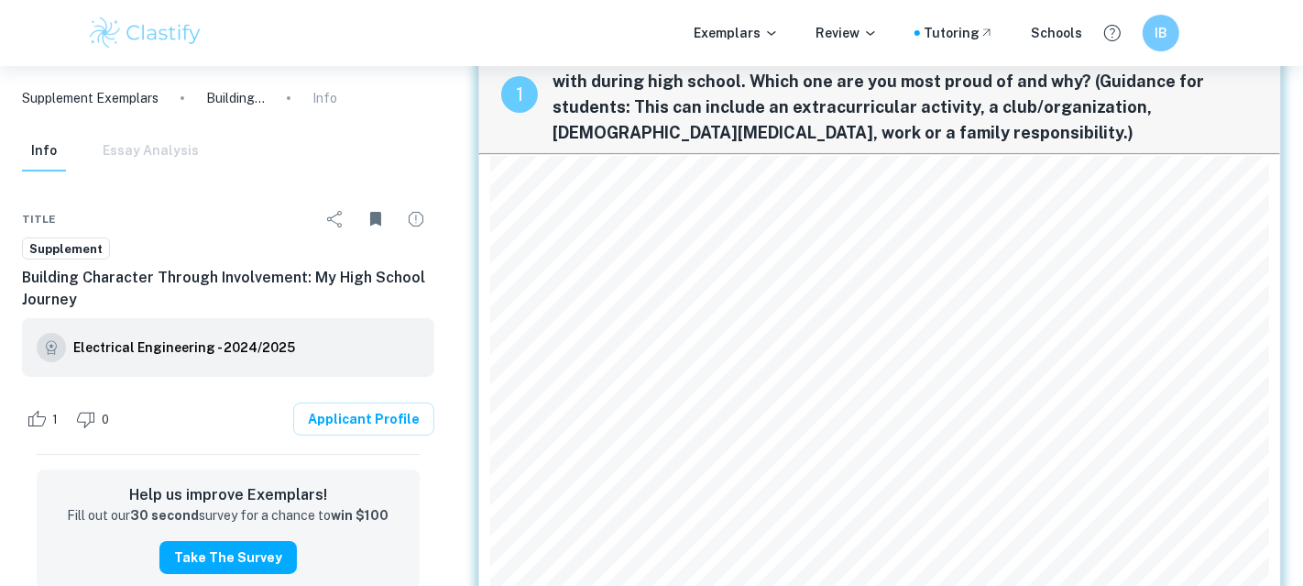
scroll to position [74, 0]
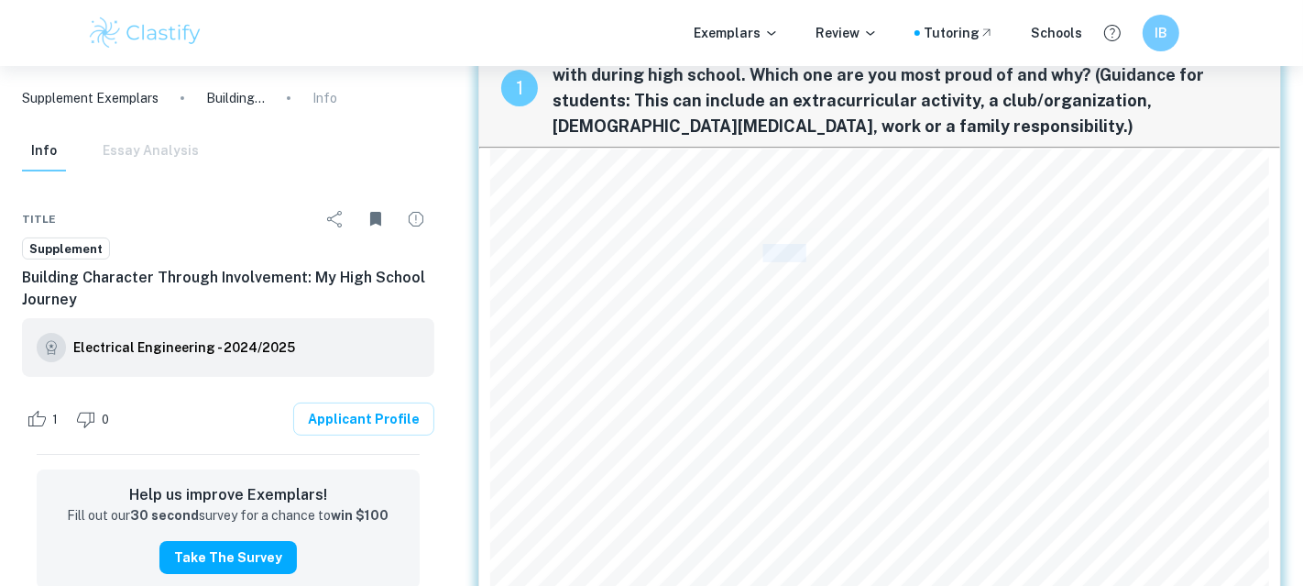
drag, startPoint x: 828, startPoint y: 256, endPoint x: 783, endPoint y: 247, distance: 45.7
click at [783, 247] on span "me the importance of making an impact on my community." at bounding box center [697, 254] width 400 height 16
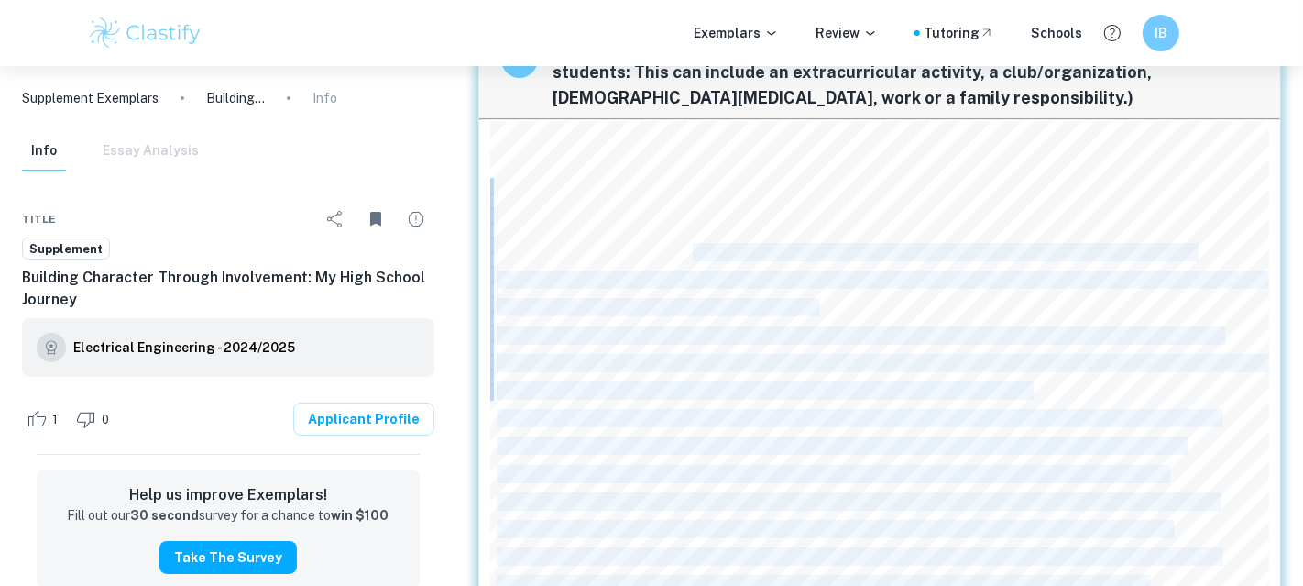
drag, startPoint x: 703, startPoint y: 257, endPoint x: 851, endPoint y: 264, distance: 148.7
click at [851, 264] on div "Throughout my high school career, I have been involved in numerous extracurricu…" at bounding box center [879, 407] width 779 height 572
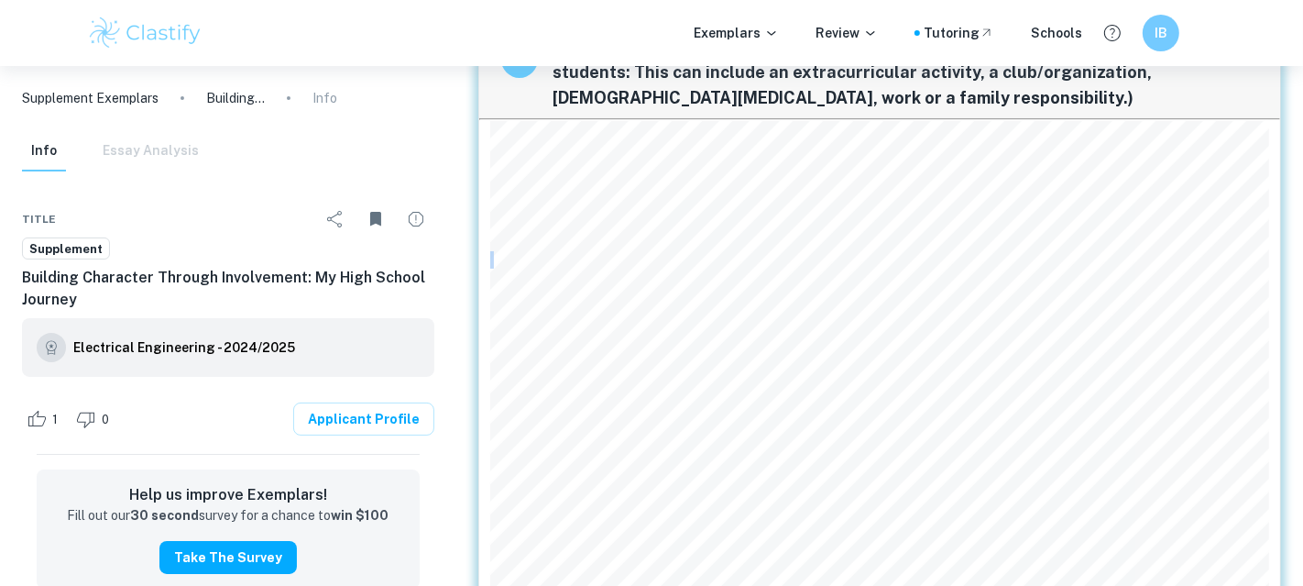
click at [851, 264] on div "Throughout my high school career, I have been involved in numerous extracurricu…" at bounding box center [879, 407] width 779 height 572
click at [788, 303] on span "welcoming and diverse classroom community." at bounding box center [656, 308] width 319 height 16
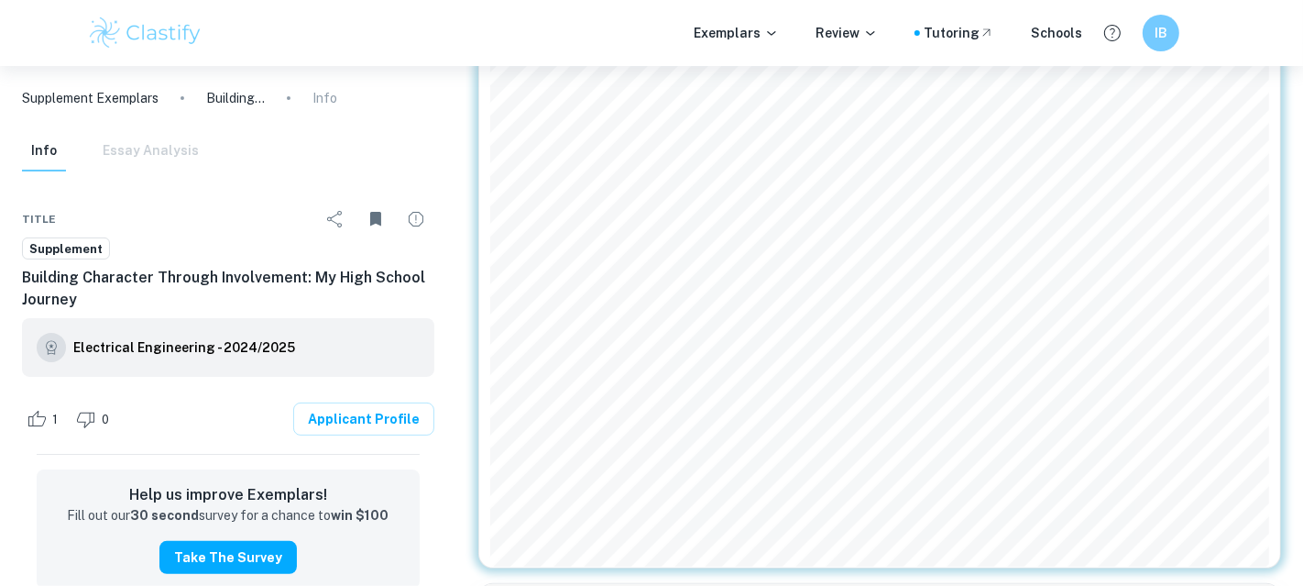
scroll to position [241, 0]
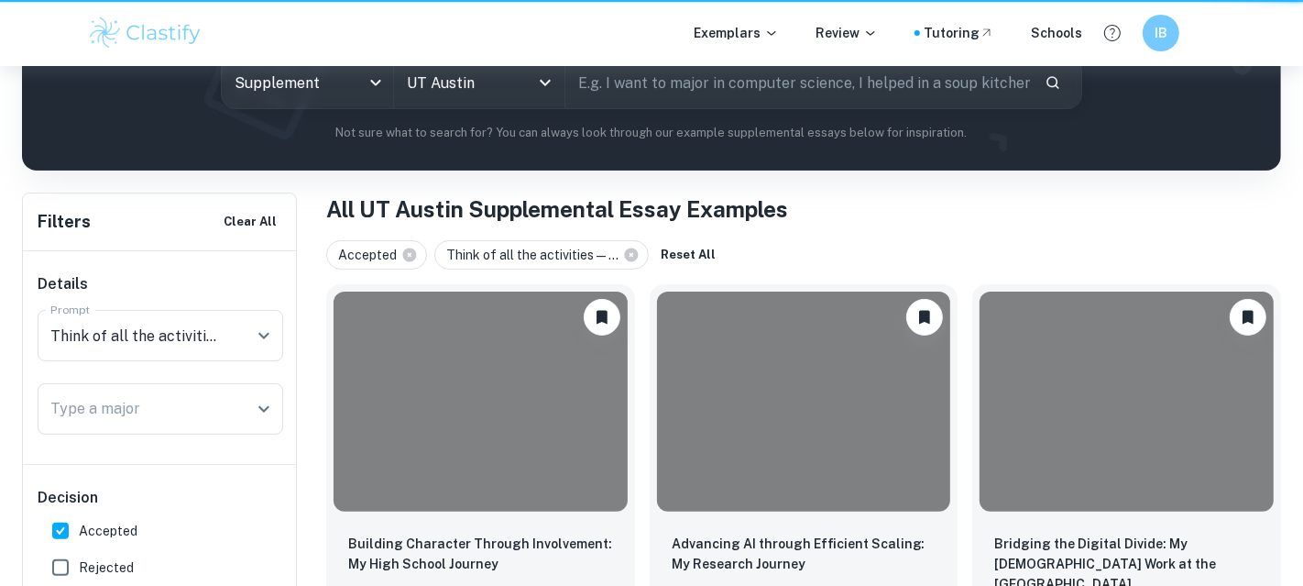
scroll to position [357, 0]
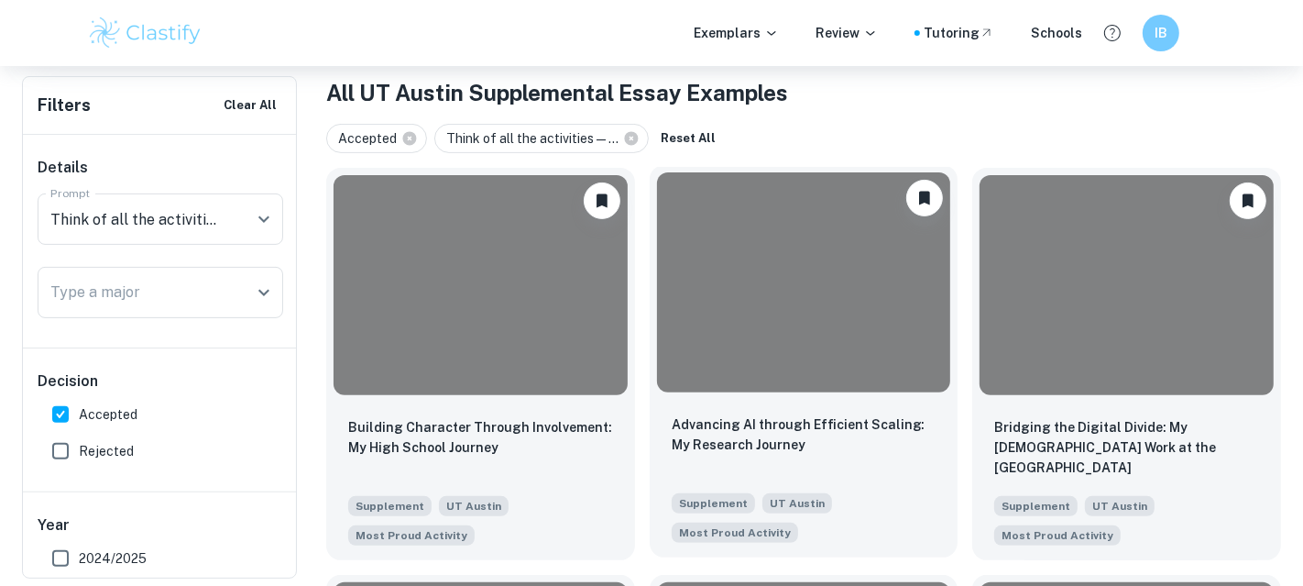
click at [828, 308] on div at bounding box center [804, 282] width 294 height 220
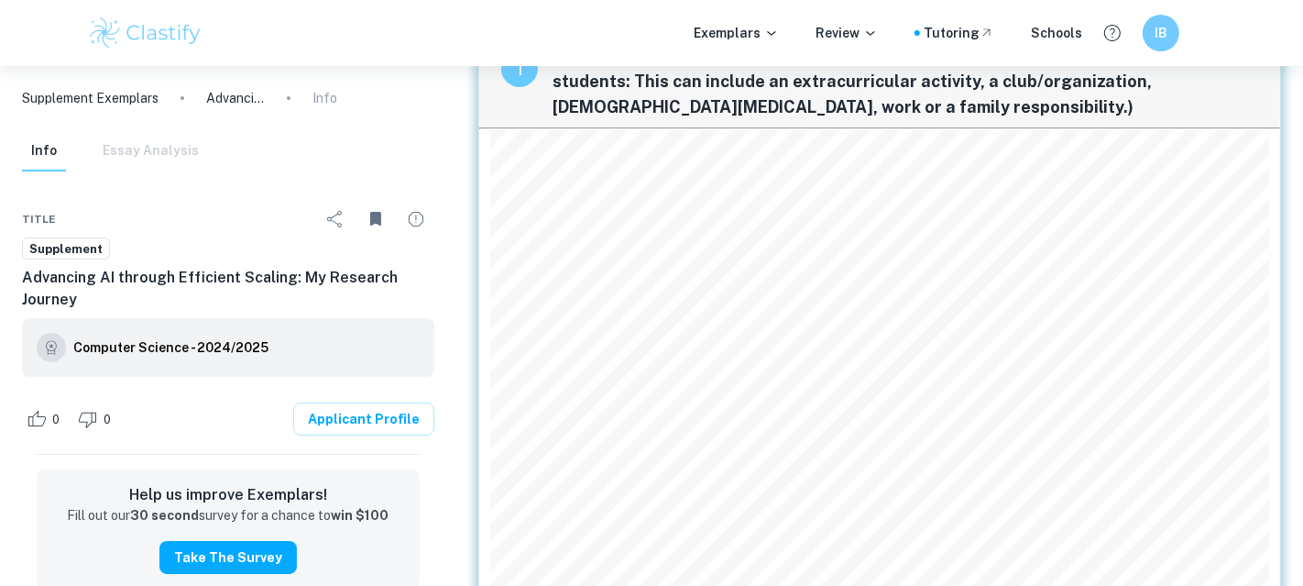
scroll to position [88, 0]
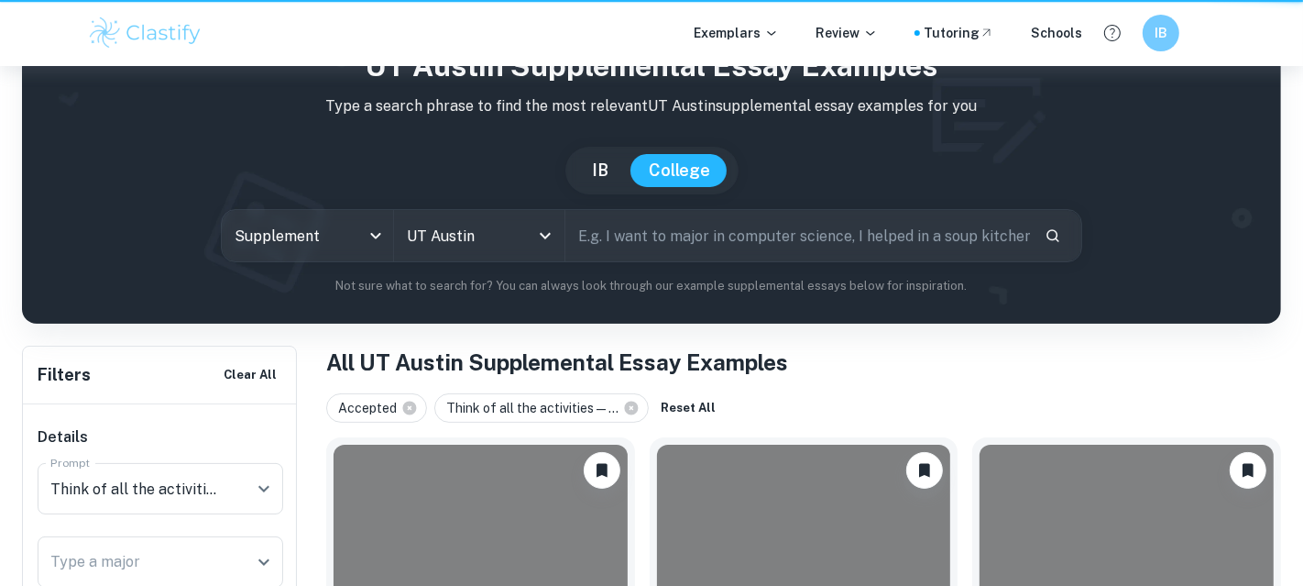
scroll to position [357, 0]
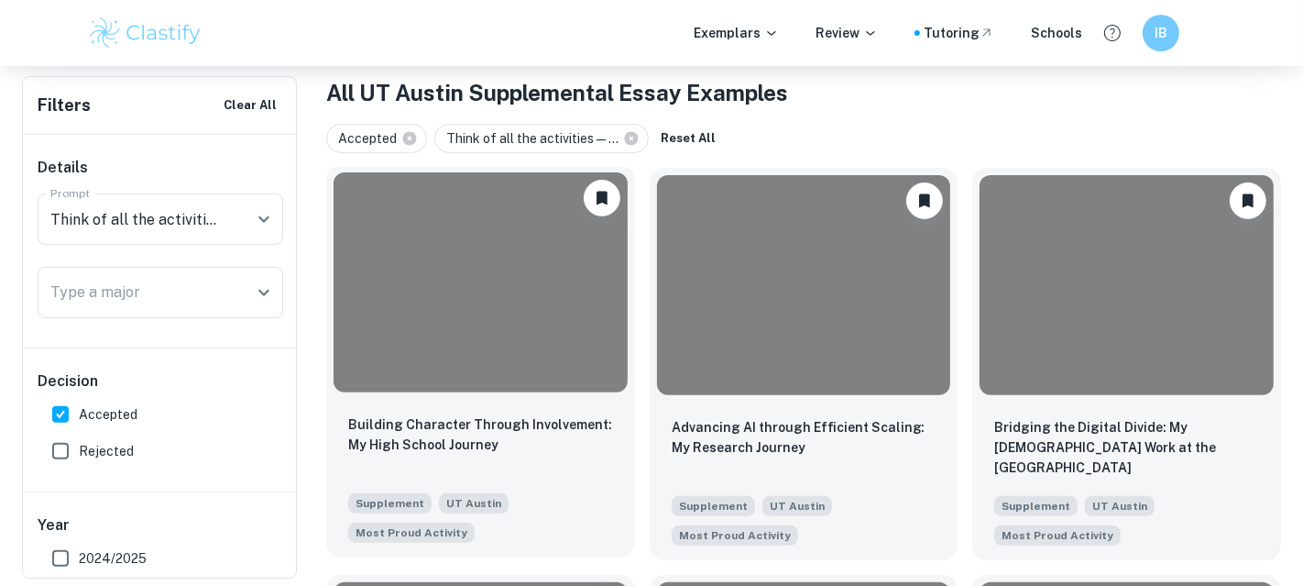
click at [465, 274] on div at bounding box center [481, 282] width 294 height 220
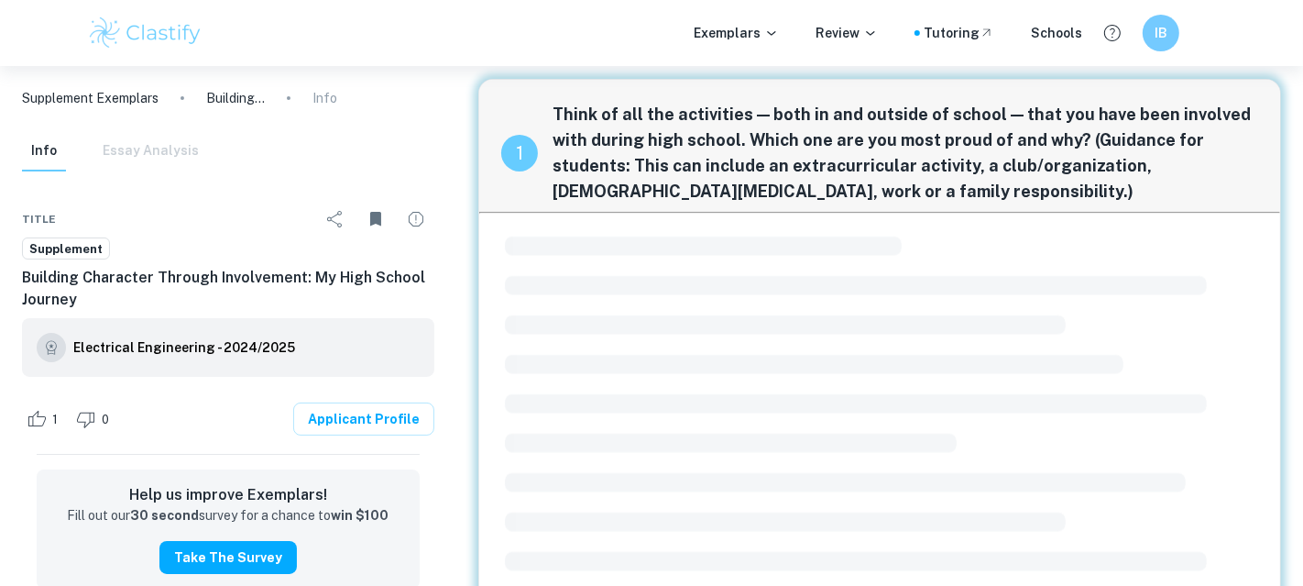
scroll to position [27, 0]
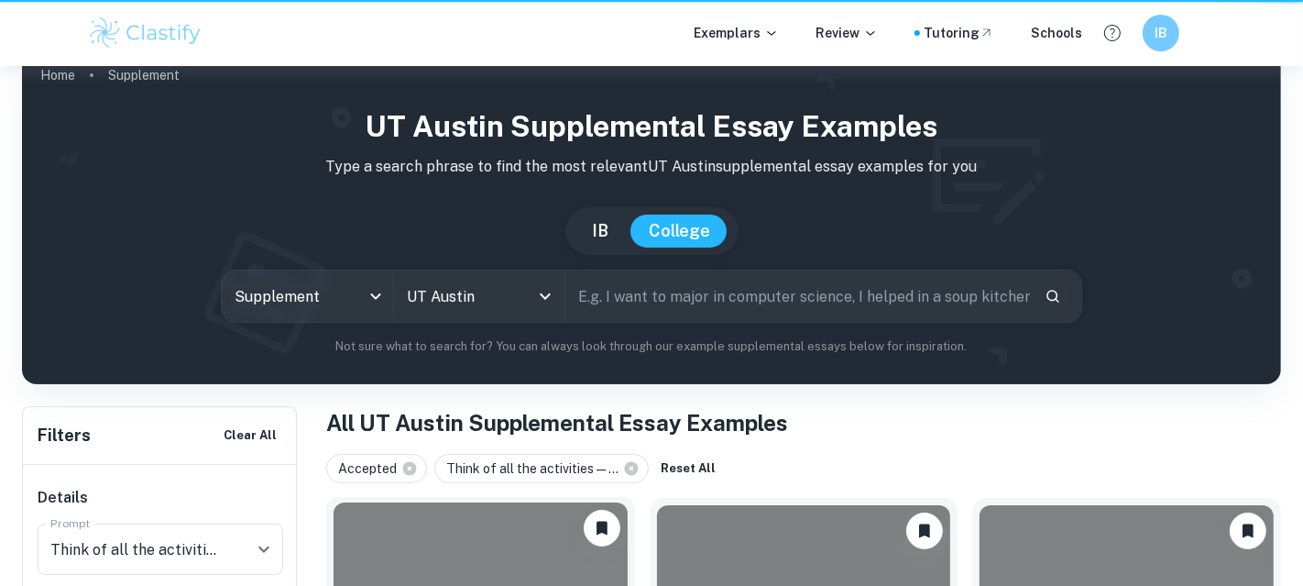
scroll to position [357, 0]
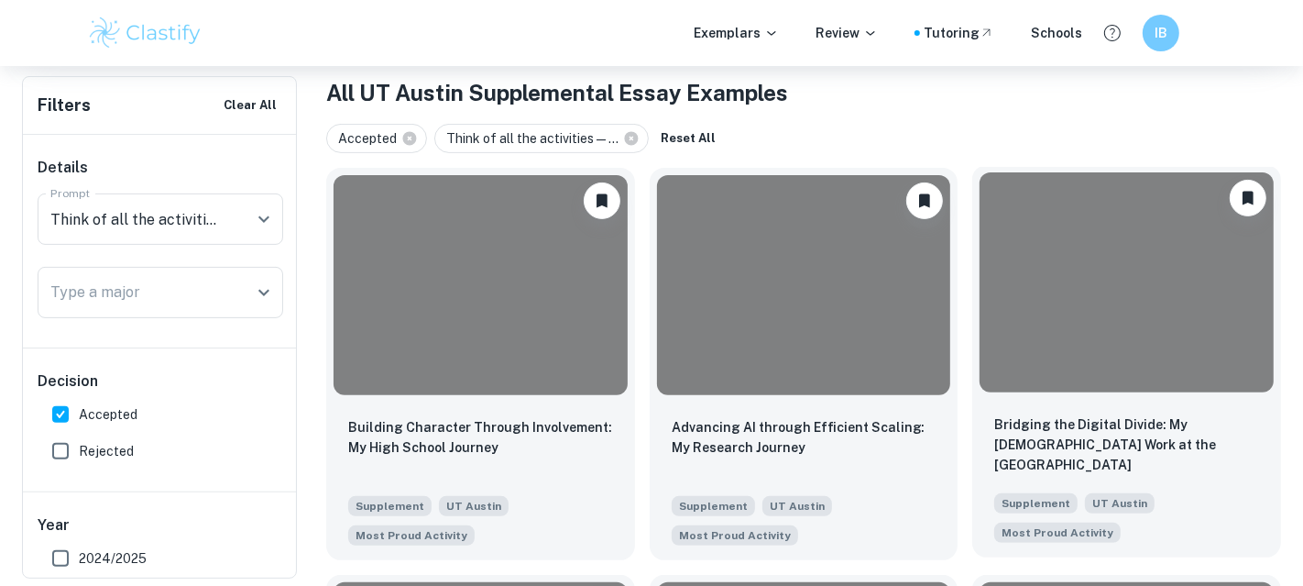
click at [1069, 332] on div at bounding box center [1127, 282] width 294 height 220
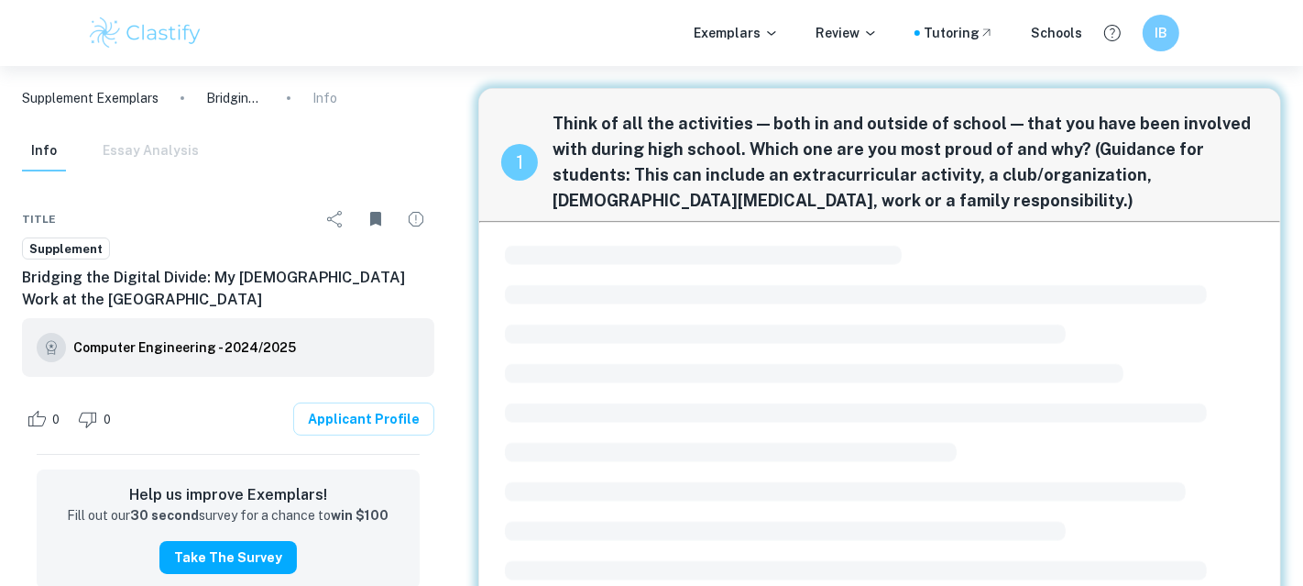
scroll to position [27, 0]
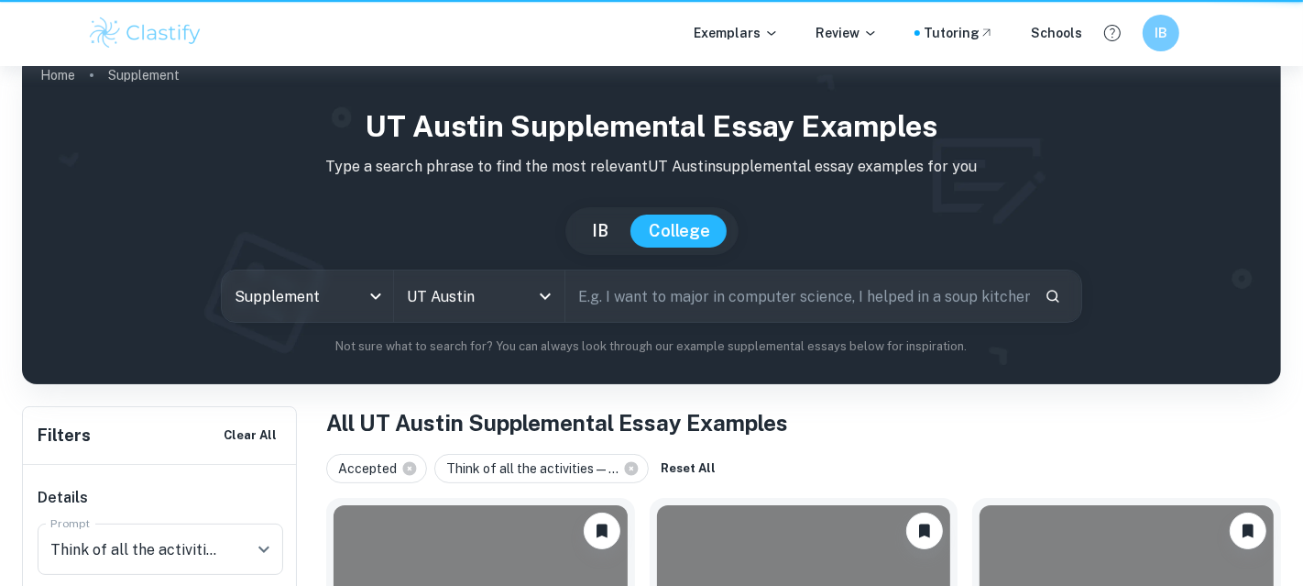
scroll to position [357, 0]
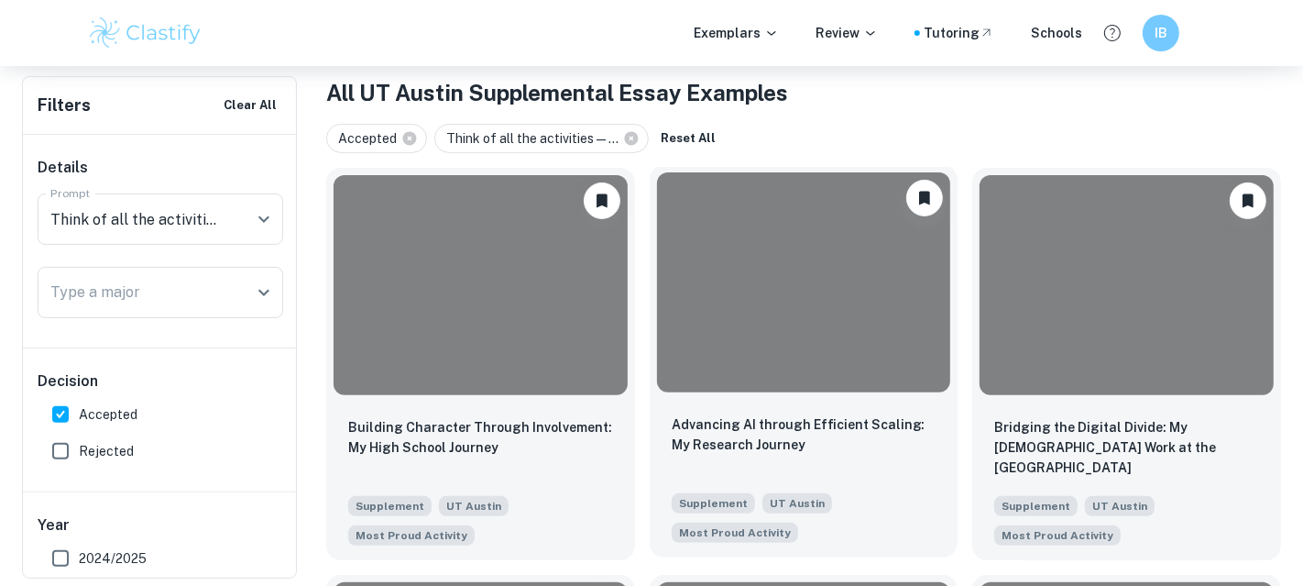
click at [760, 279] on div at bounding box center [804, 282] width 294 height 220
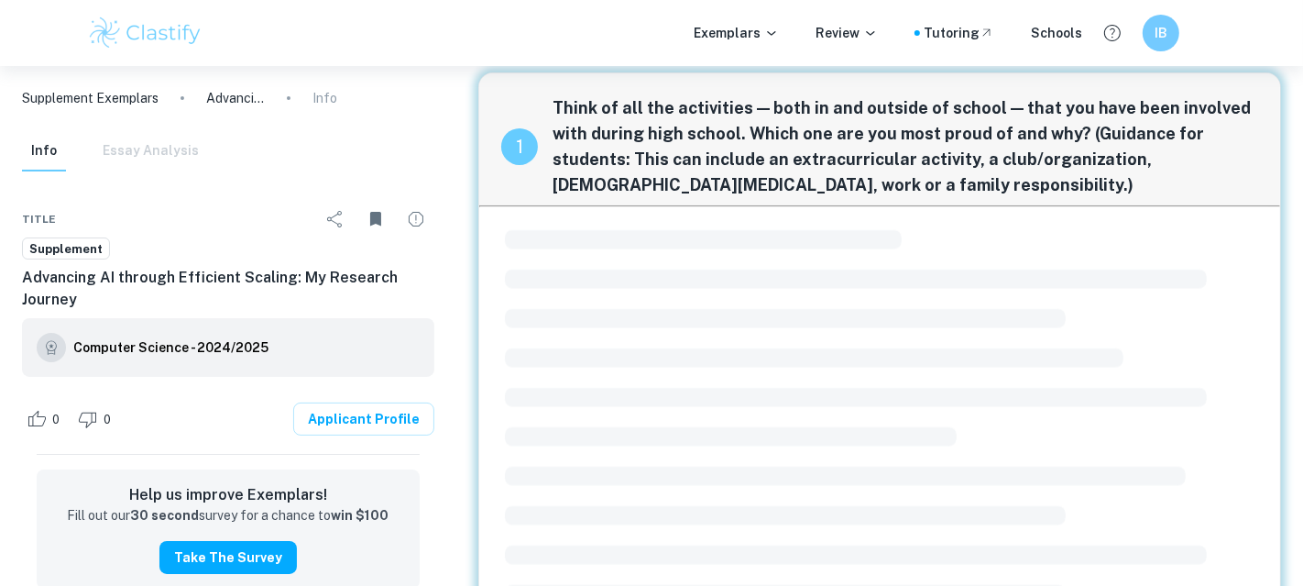
scroll to position [27, 0]
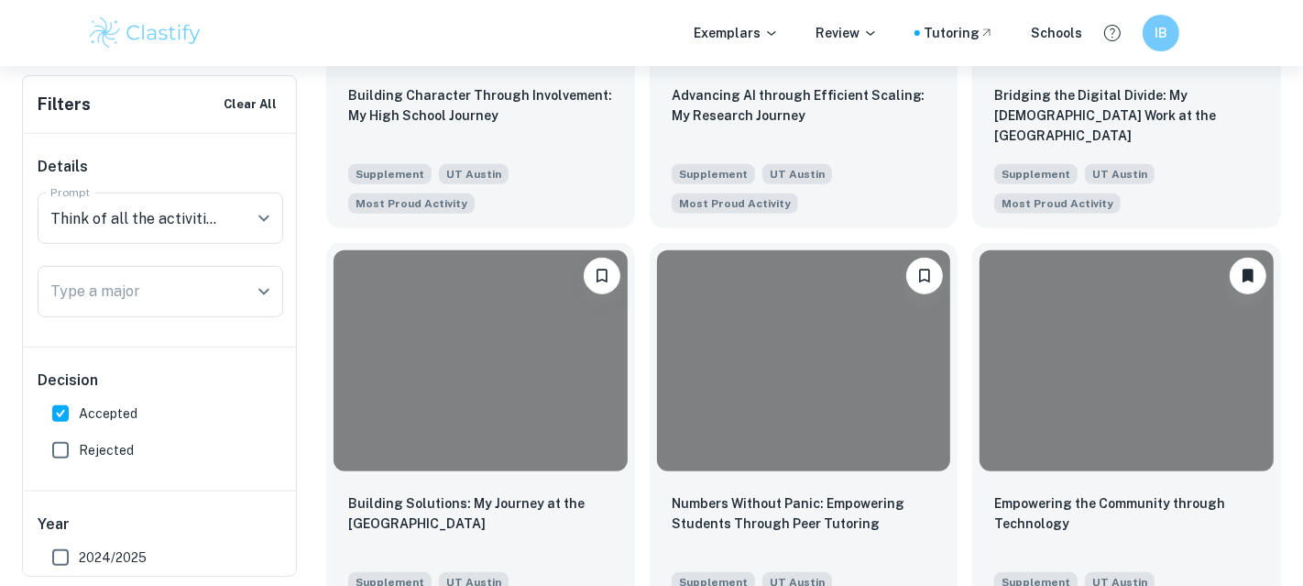
scroll to position [696, 0]
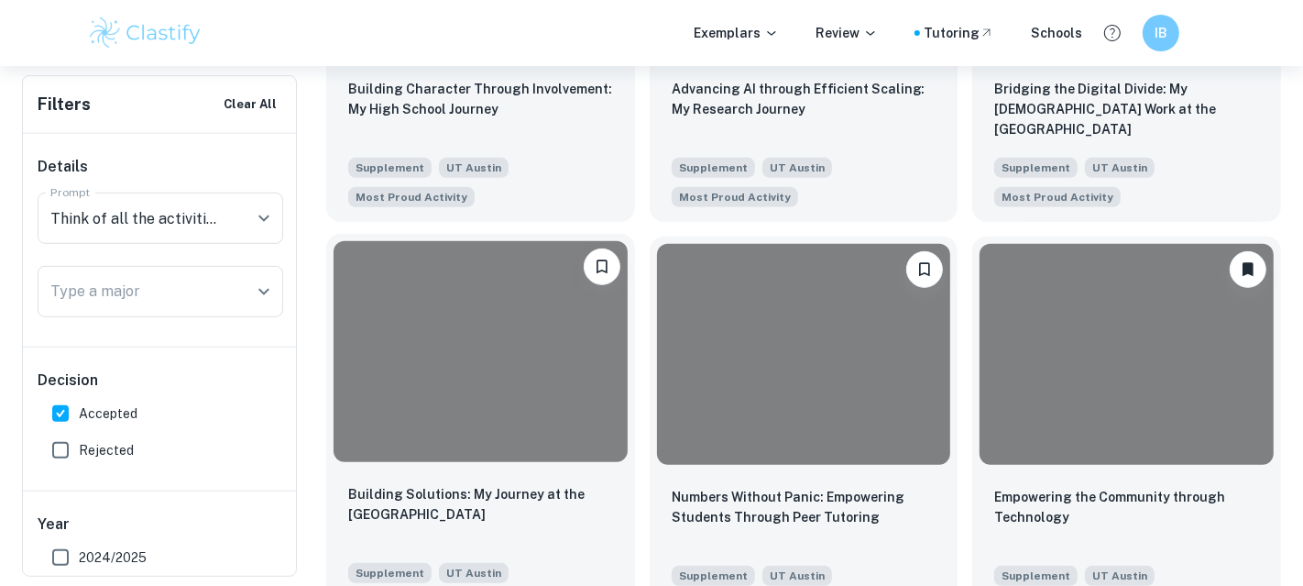
click at [496, 378] on div at bounding box center [481, 351] width 294 height 220
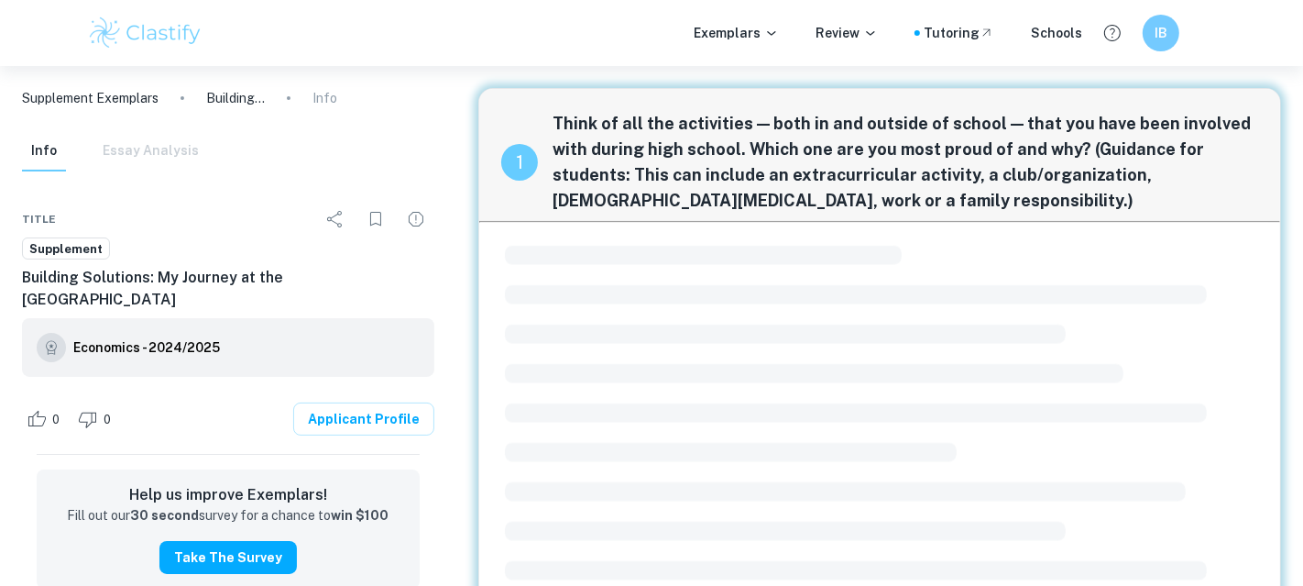
scroll to position [27, 0]
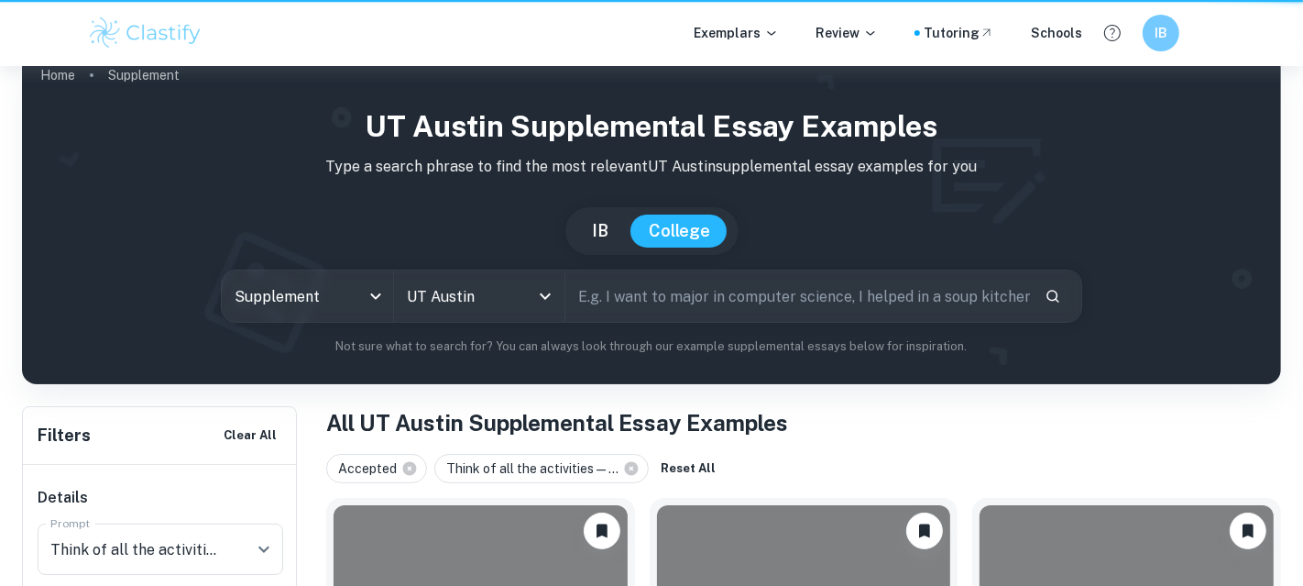
scroll to position [696, 0]
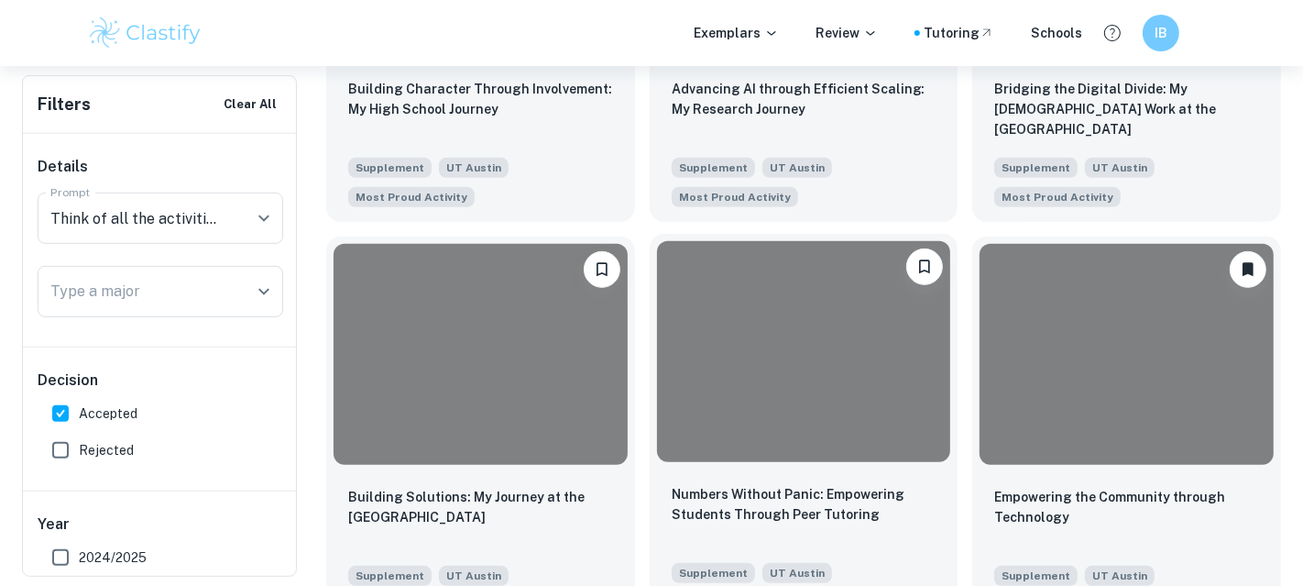
click at [807, 328] on div at bounding box center [804, 351] width 294 height 220
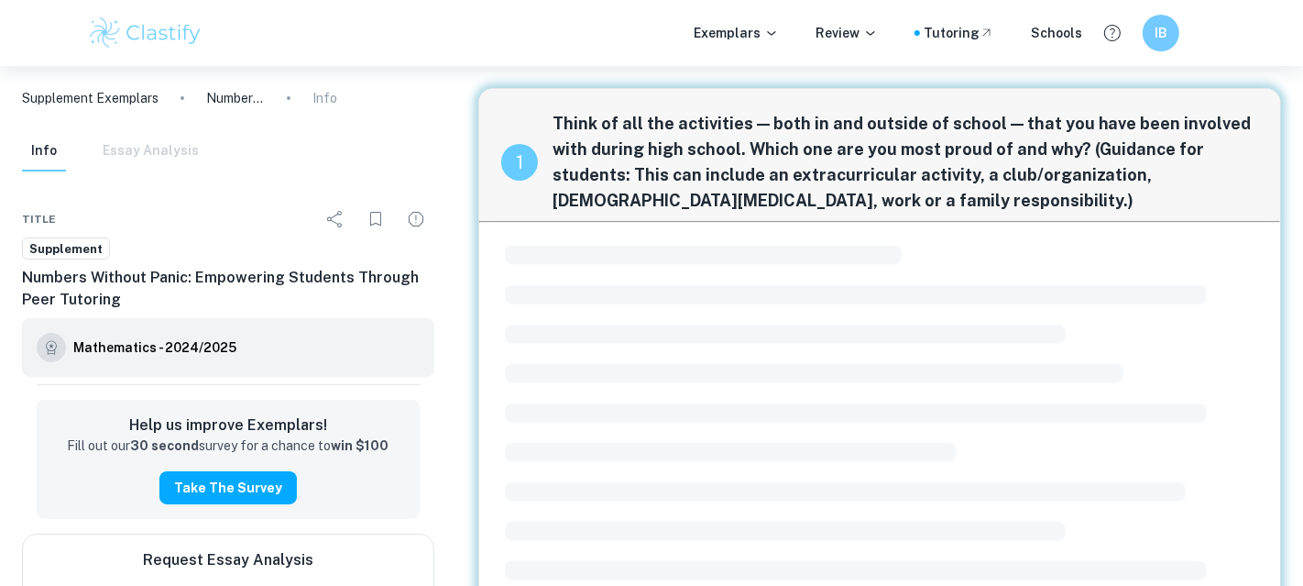
scroll to position [27, 0]
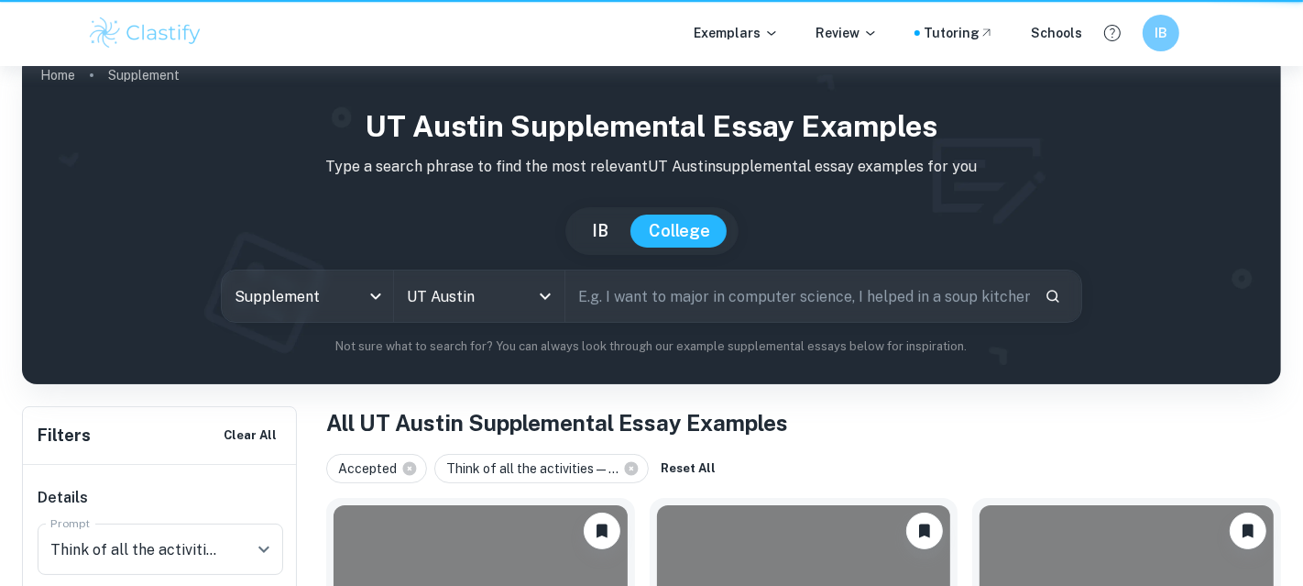
scroll to position [696, 0]
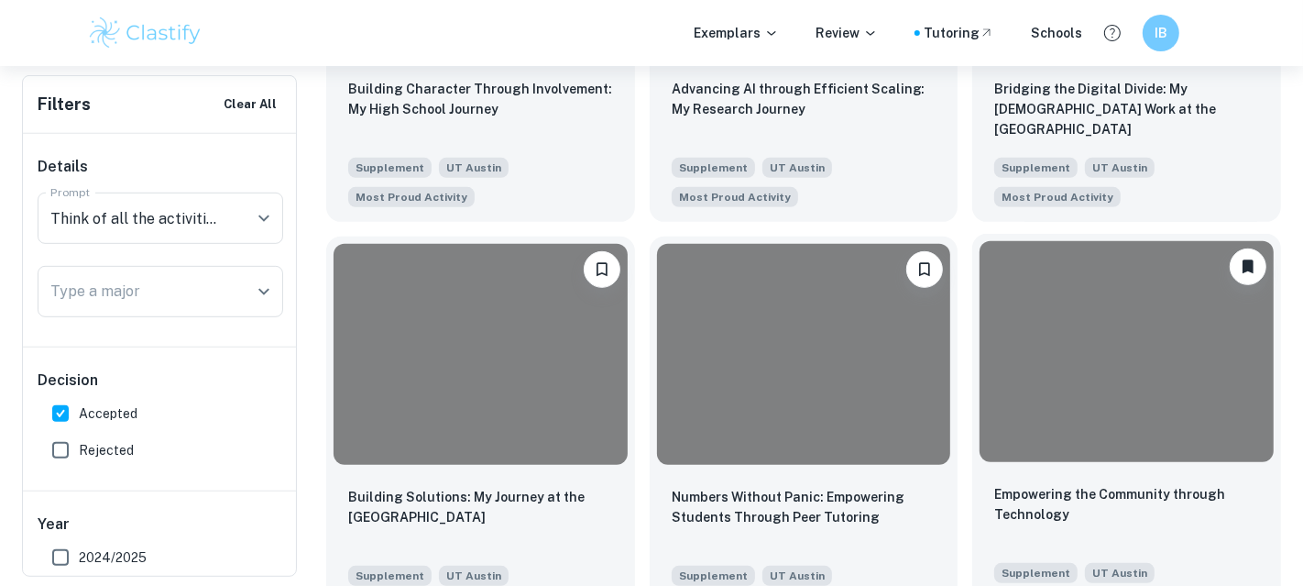
click at [1143, 375] on div at bounding box center [1127, 351] width 294 height 220
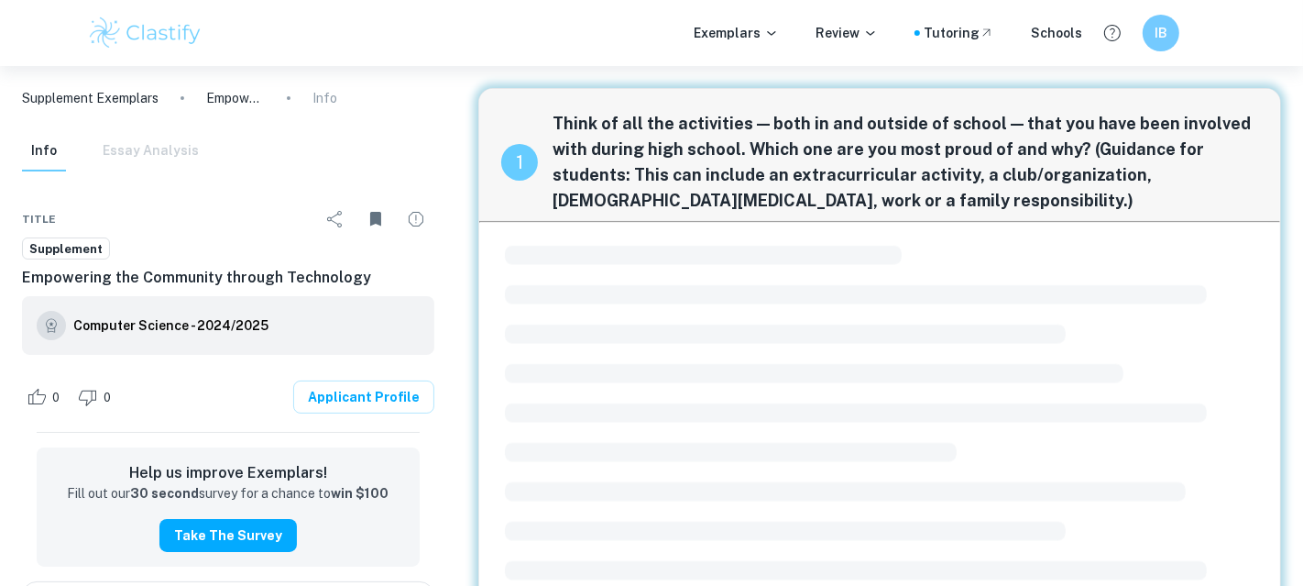
scroll to position [27, 0]
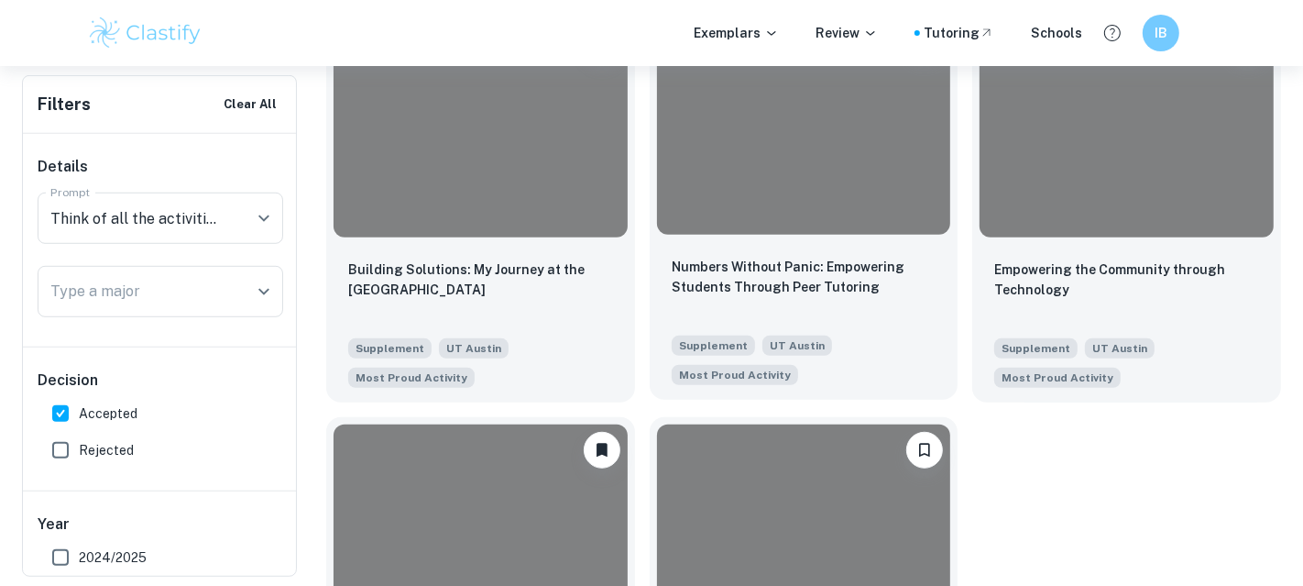
scroll to position [989, 0]
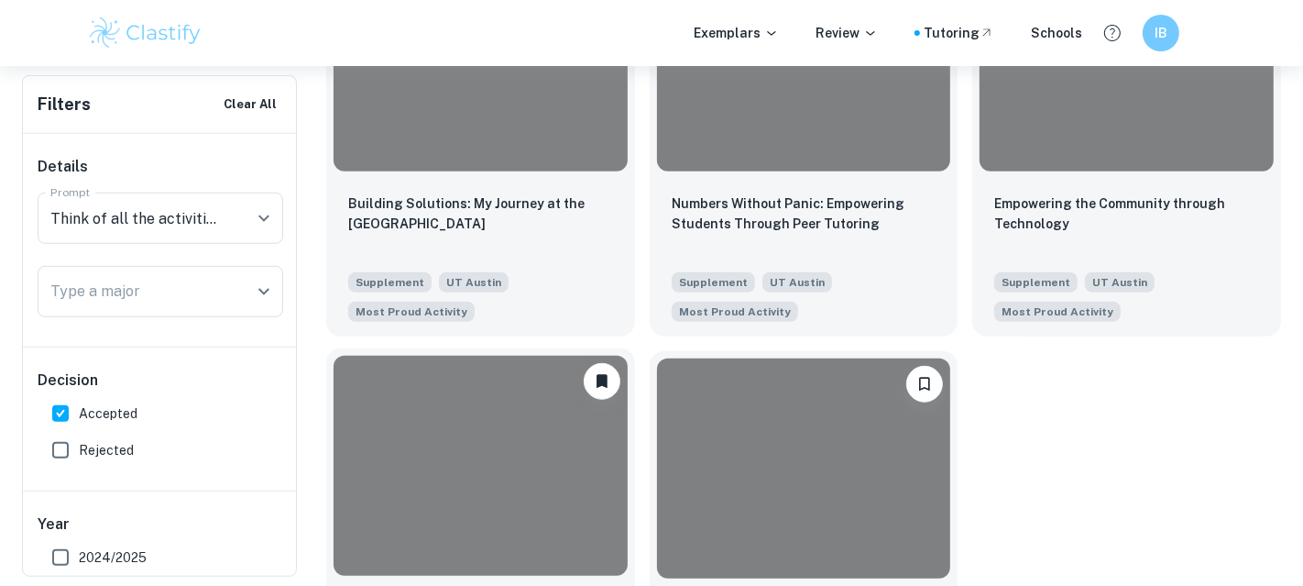
click at [528, 401] on div at bounding box center [481, 466] width 294 height 220
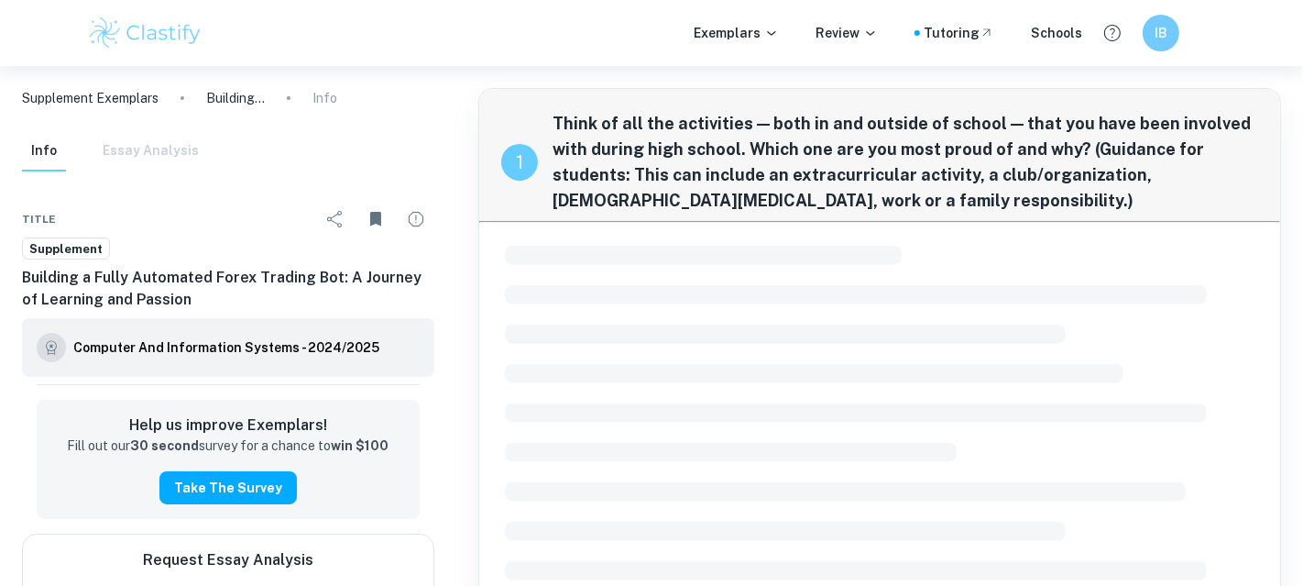
scroll to position [27, 0]
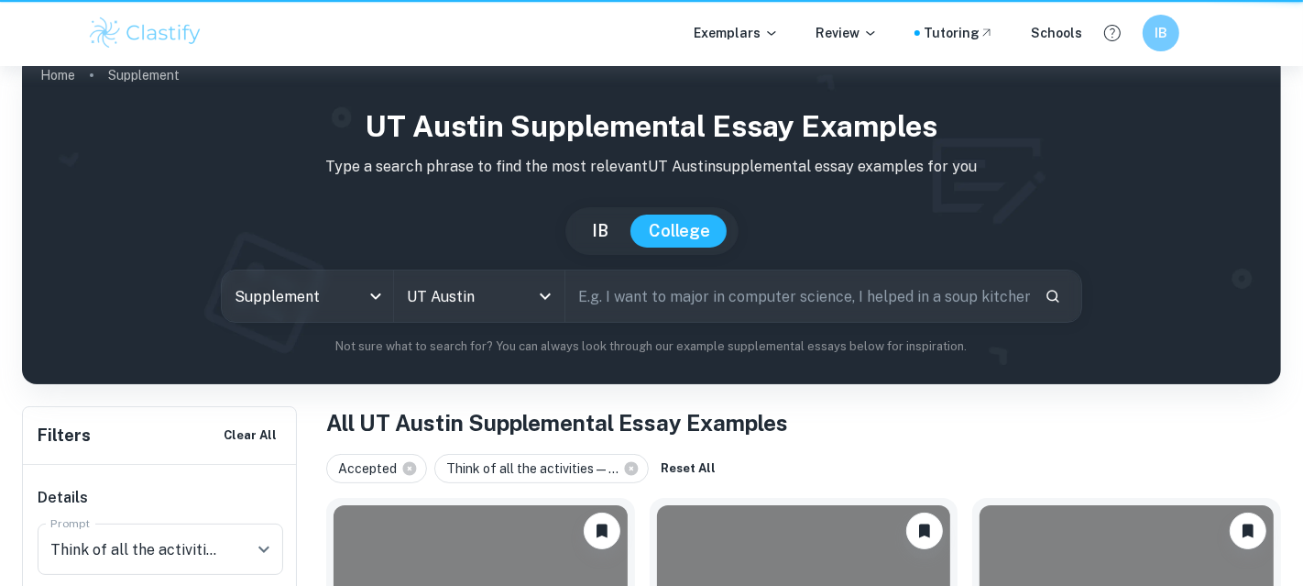
scroll to position [989, 0]
